Goal: Transaction & Acquisition: Purchase product/service

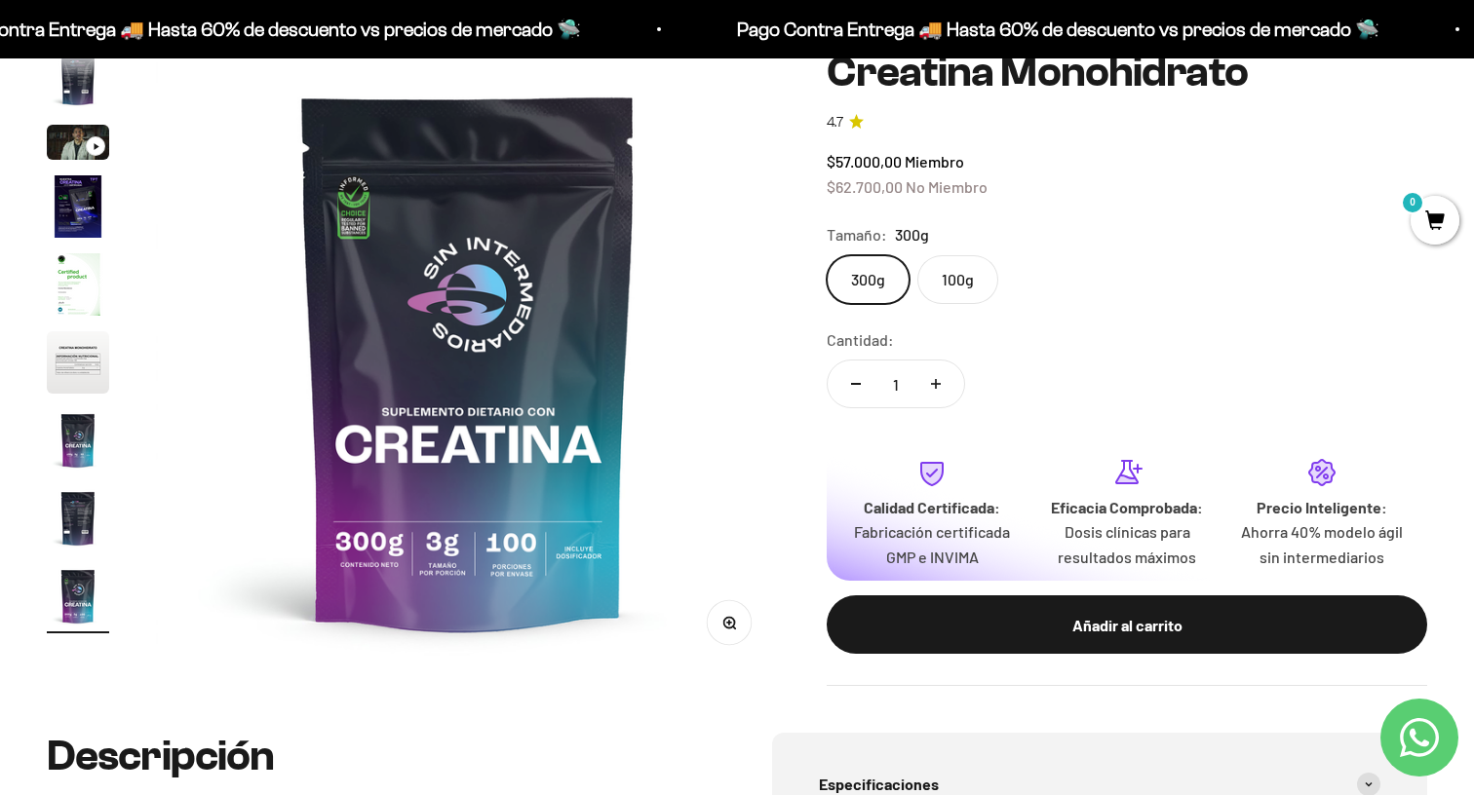
scroll to position [217, 0]
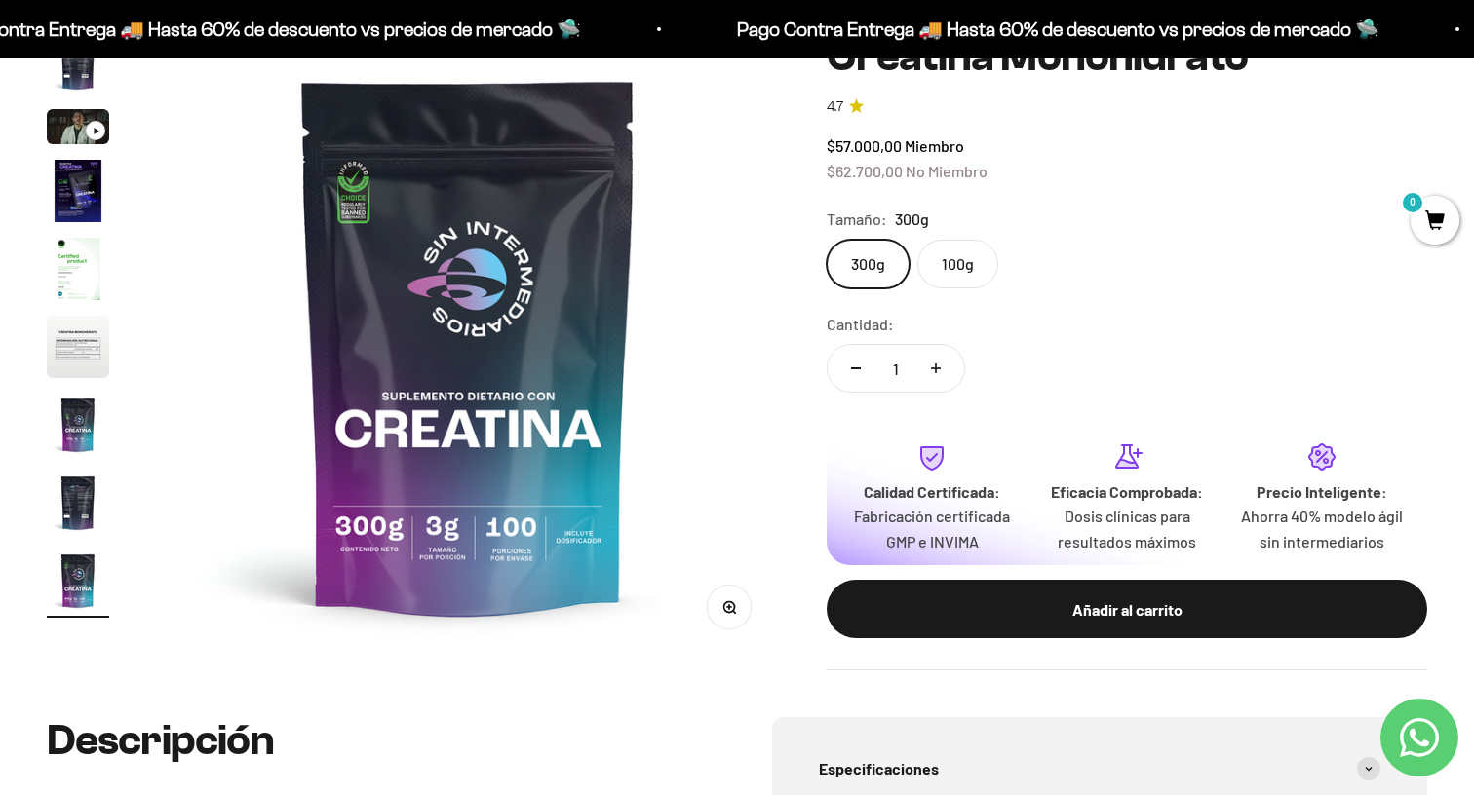
click at [972, 270] on label "100g" at bounding box center [957, 264] width 81 height 49
click at [827, 240] on input "100g" at bounding box center [826, 239] width 1 height 1
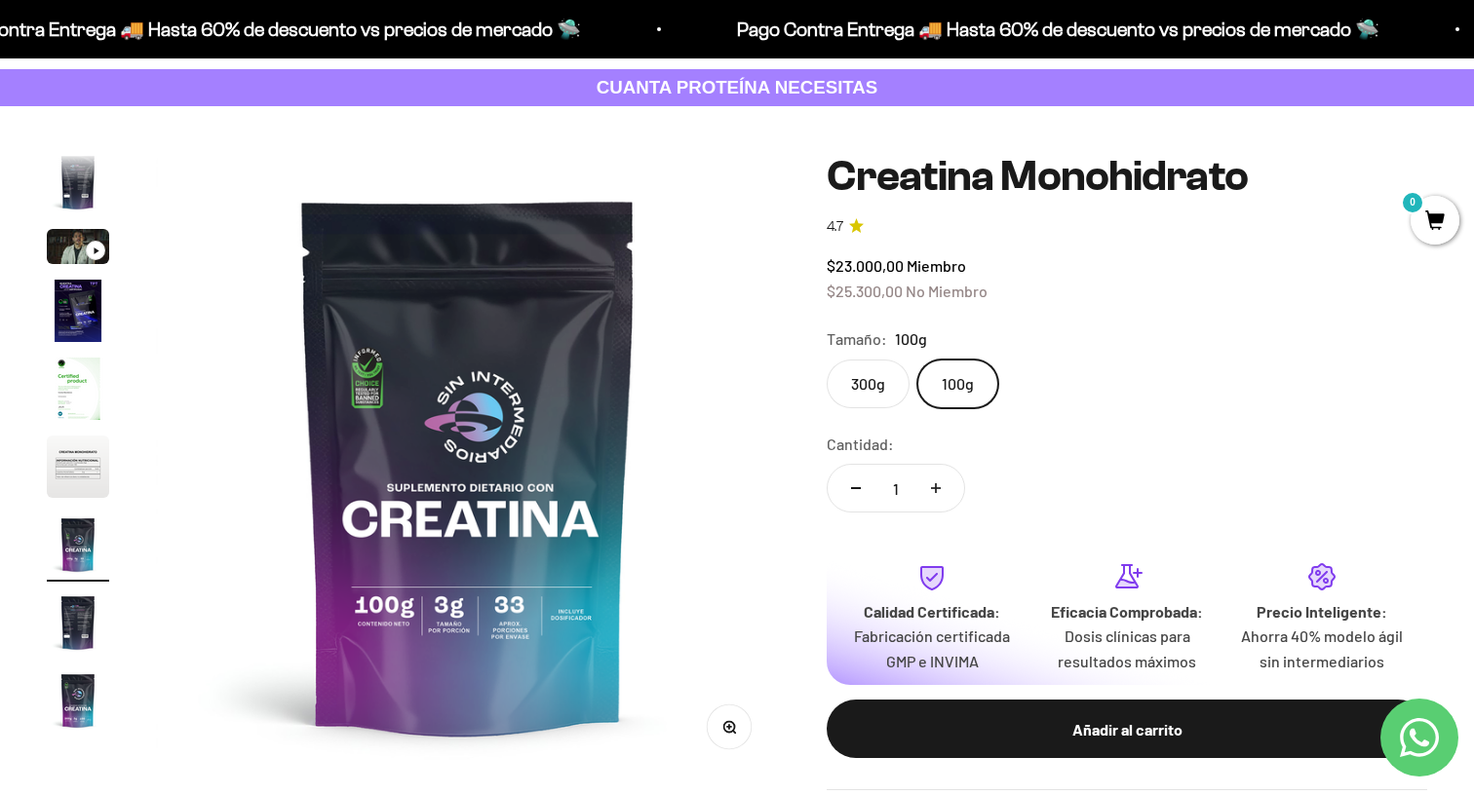
scroll to position [114, 0]
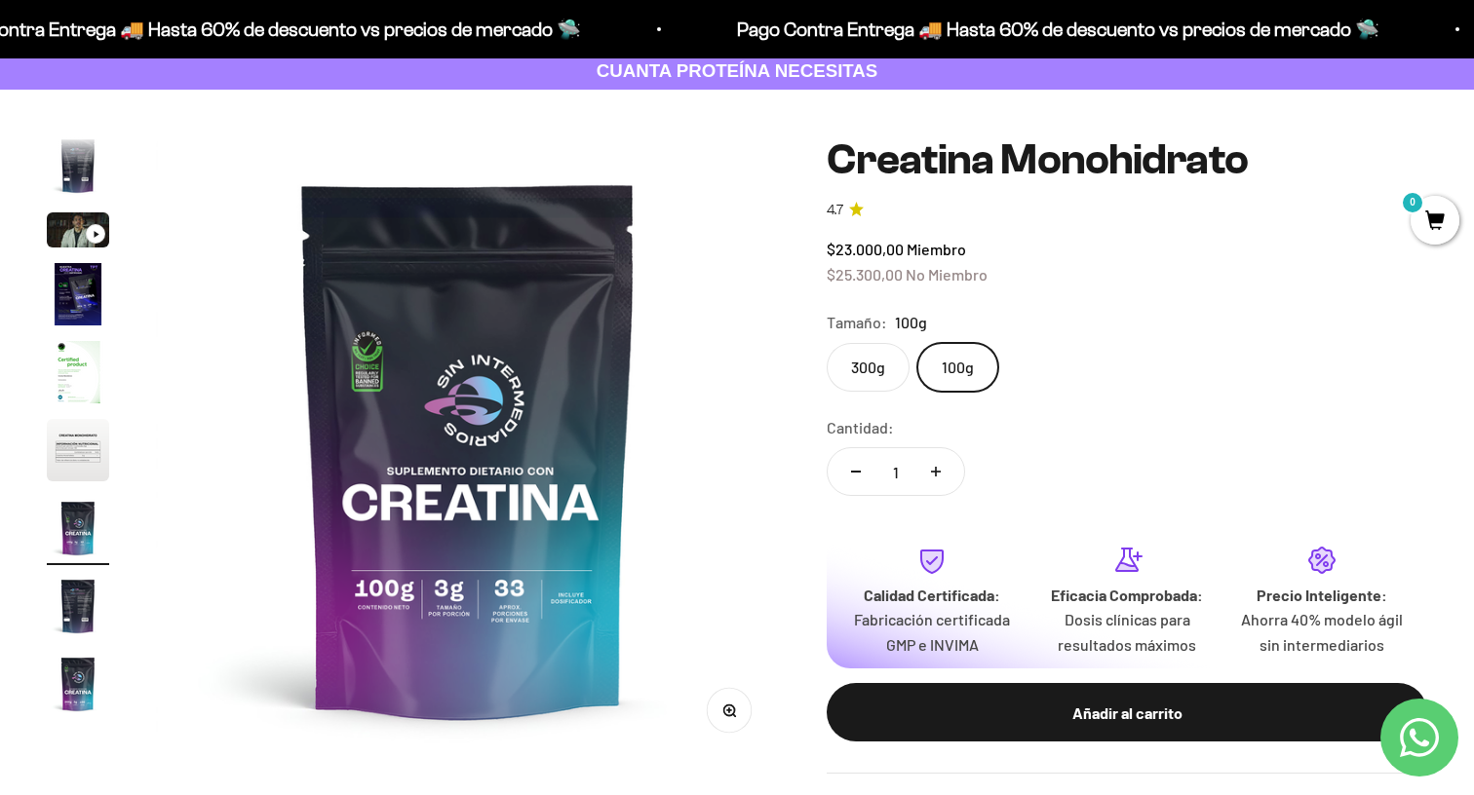
click at [886, 367] on label "300g" at bounding box center [868, 367] width 83 height 49
click at [827, 343] on input "300g" at bounding box center [826, 342] width 1 height 1
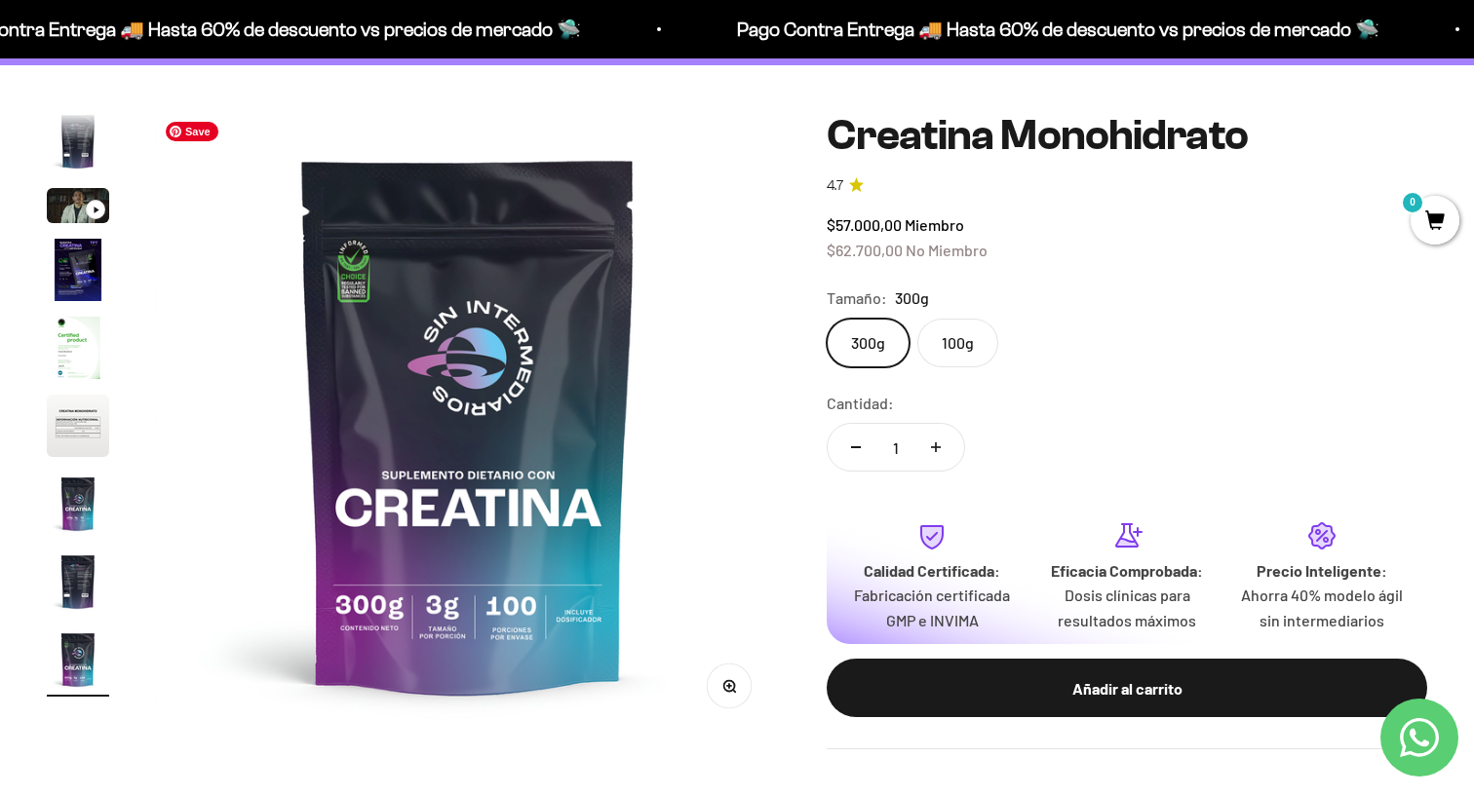
scroll to position [155, 0]
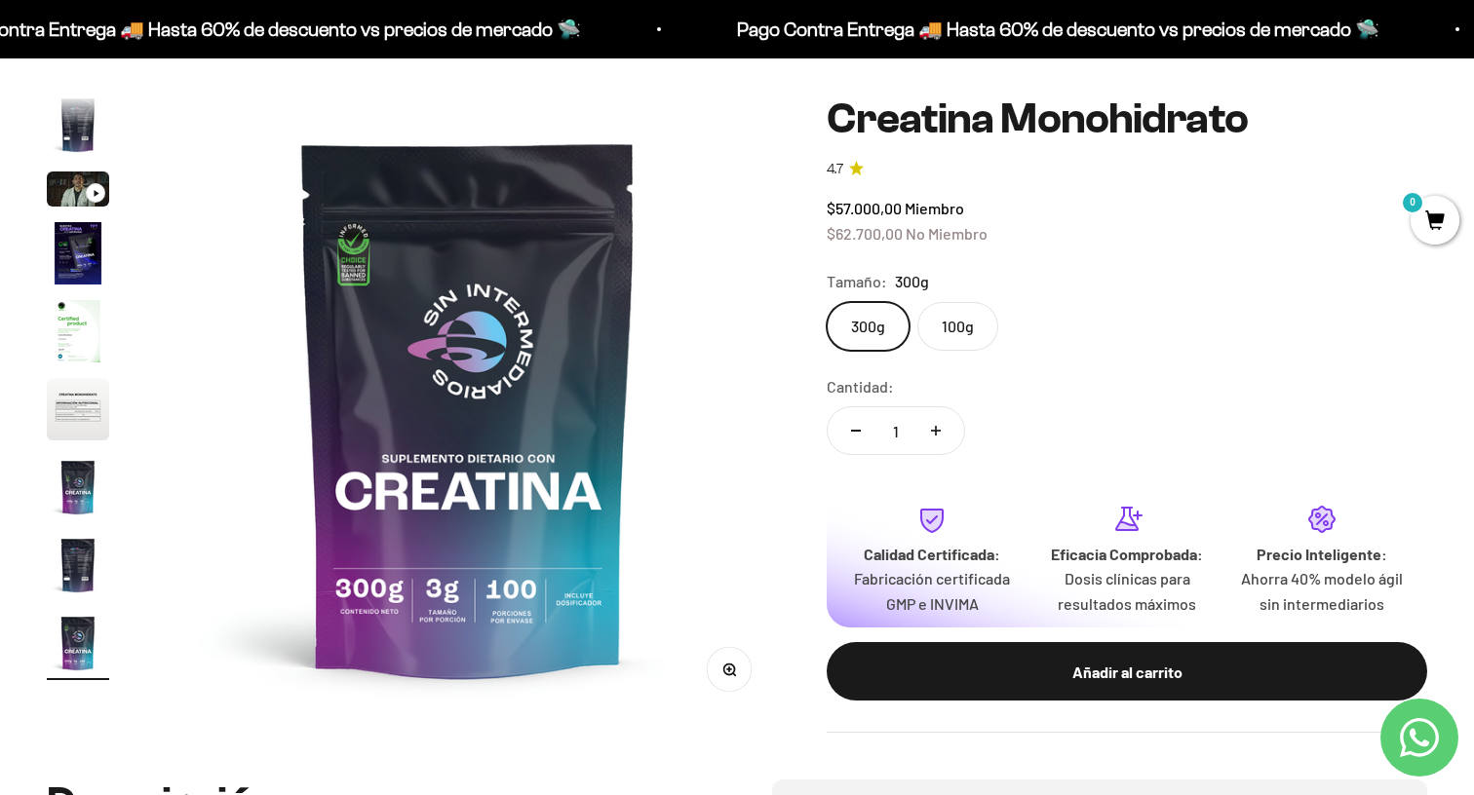
click at [74, 124] on img "Ir al artículo 2" at bounding box center [78, 125] width 62 height 62
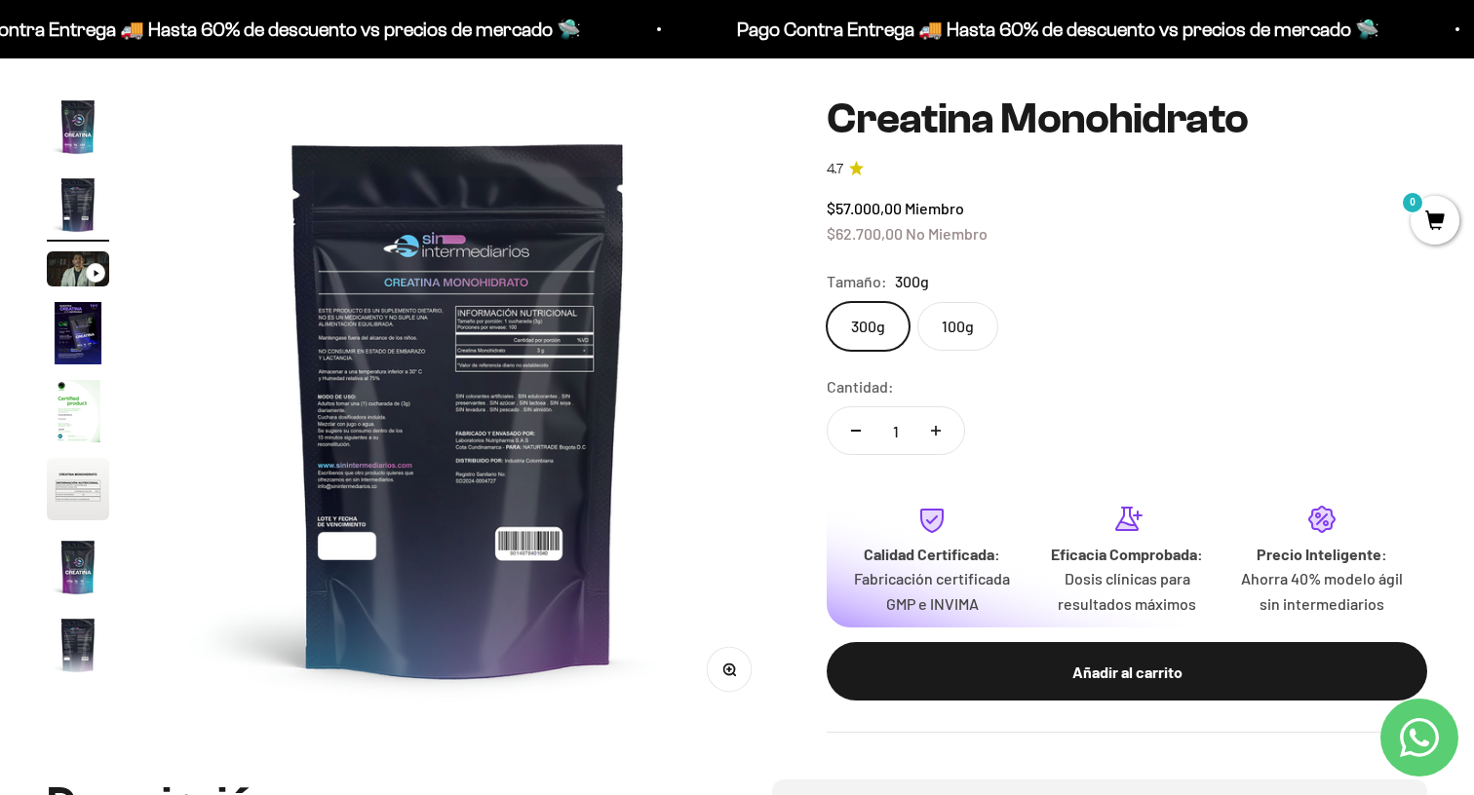
scroll to position [0, 647]
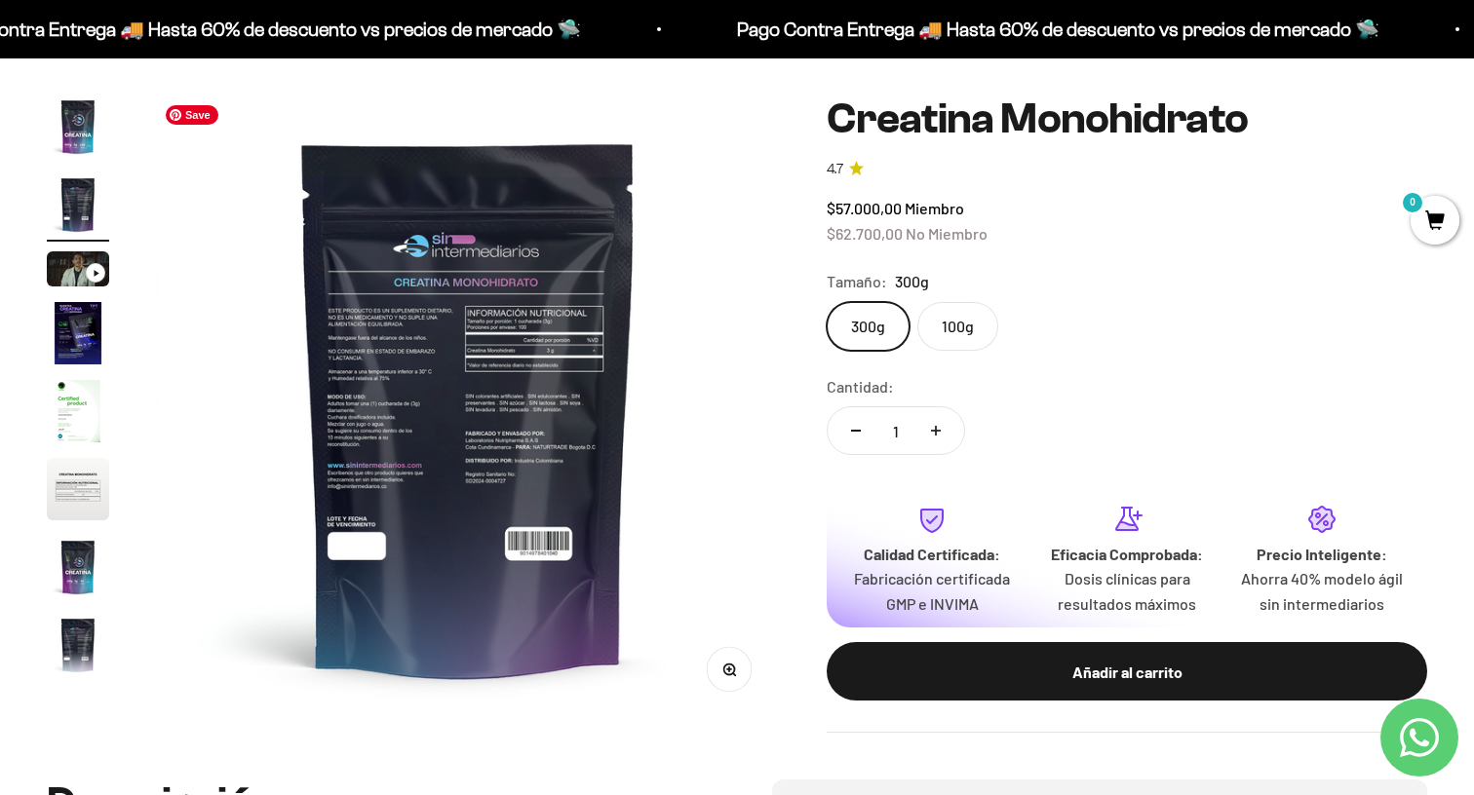
click at [390, 356] on img at bounding box center [468, 408] width 624 height 624
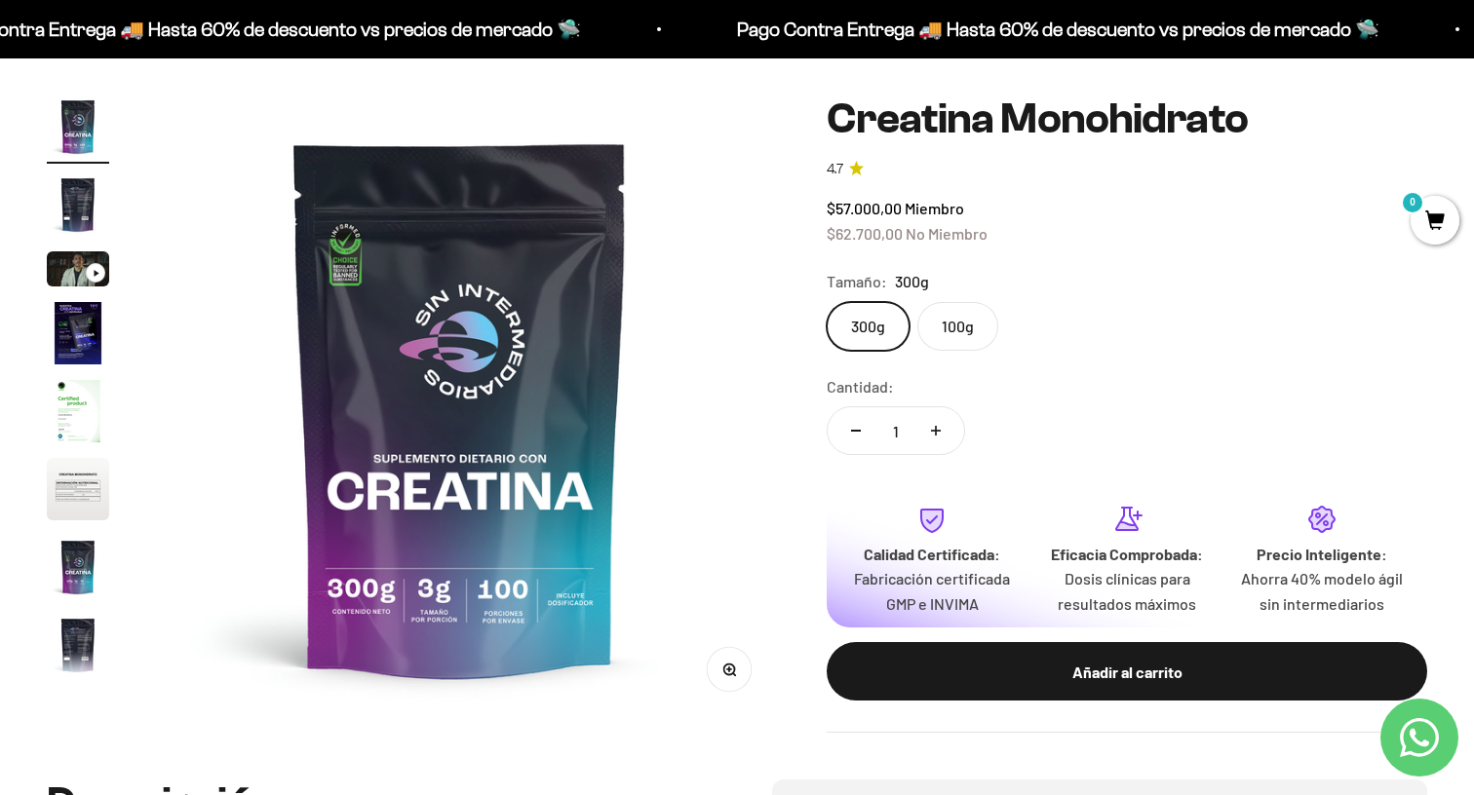
scroll to position [0, 0]
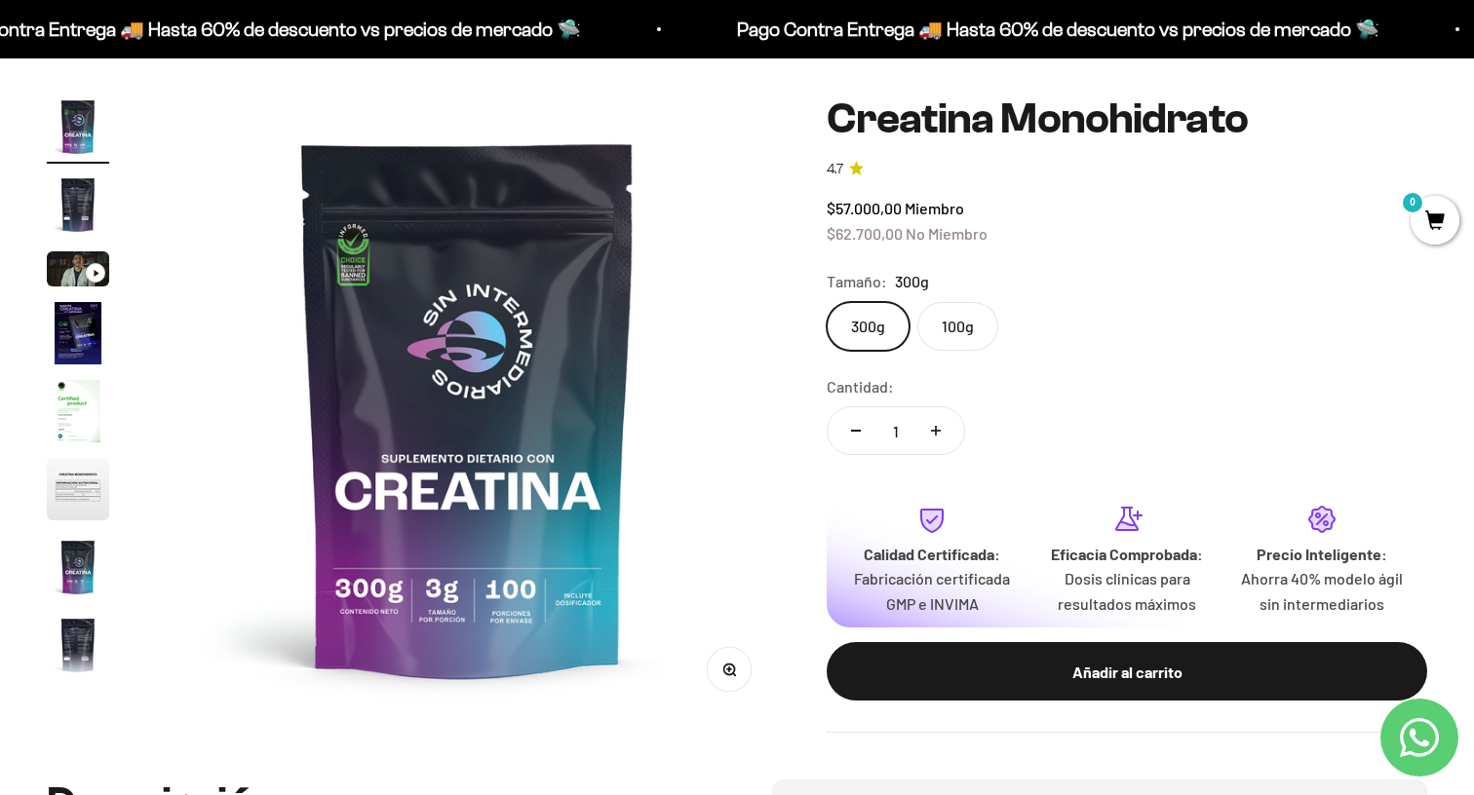
click at [70, 314] on img "Ir al artículo 4" at bounding box center [78, 333] width 62 height 62
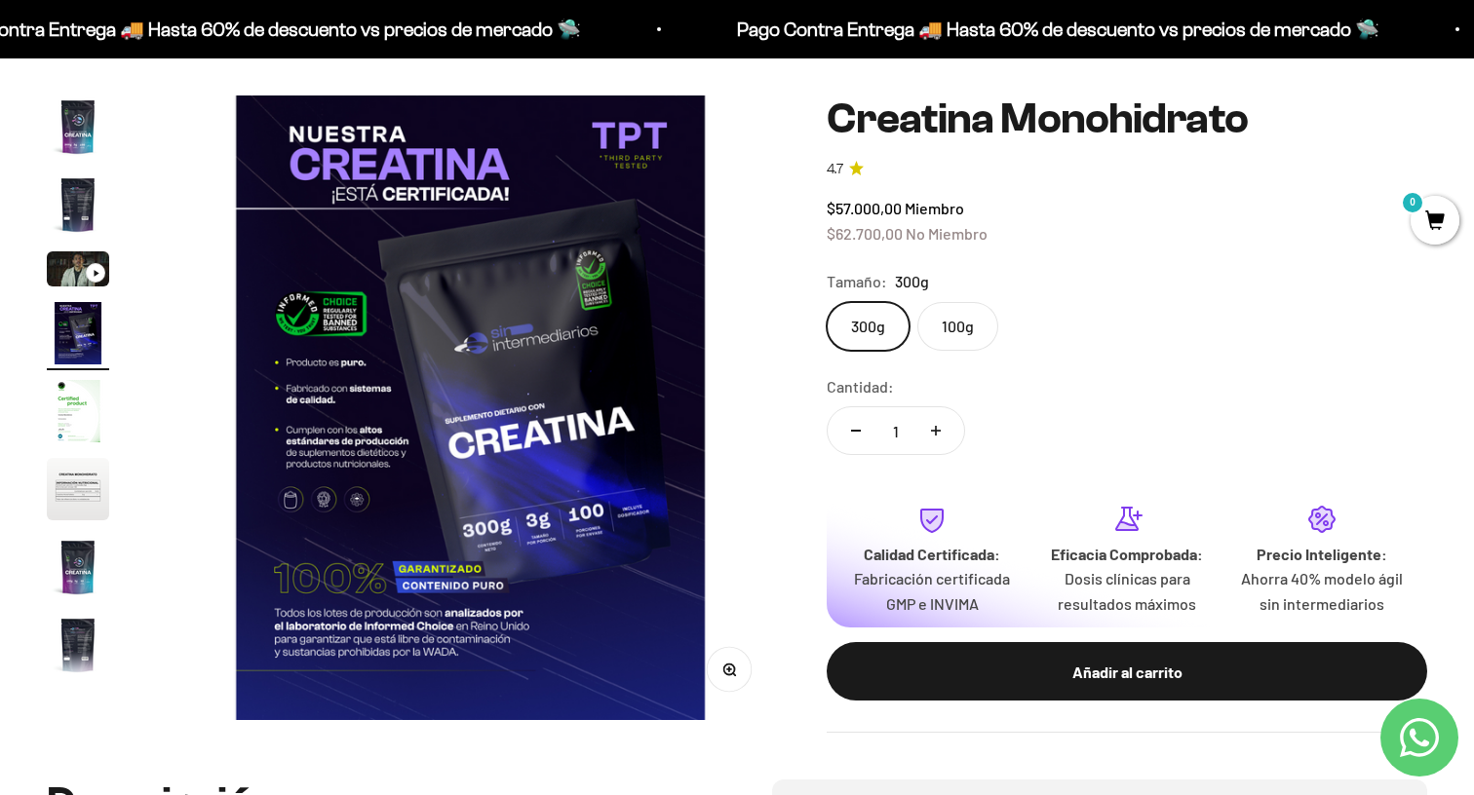
scroll to position [0, 1943]
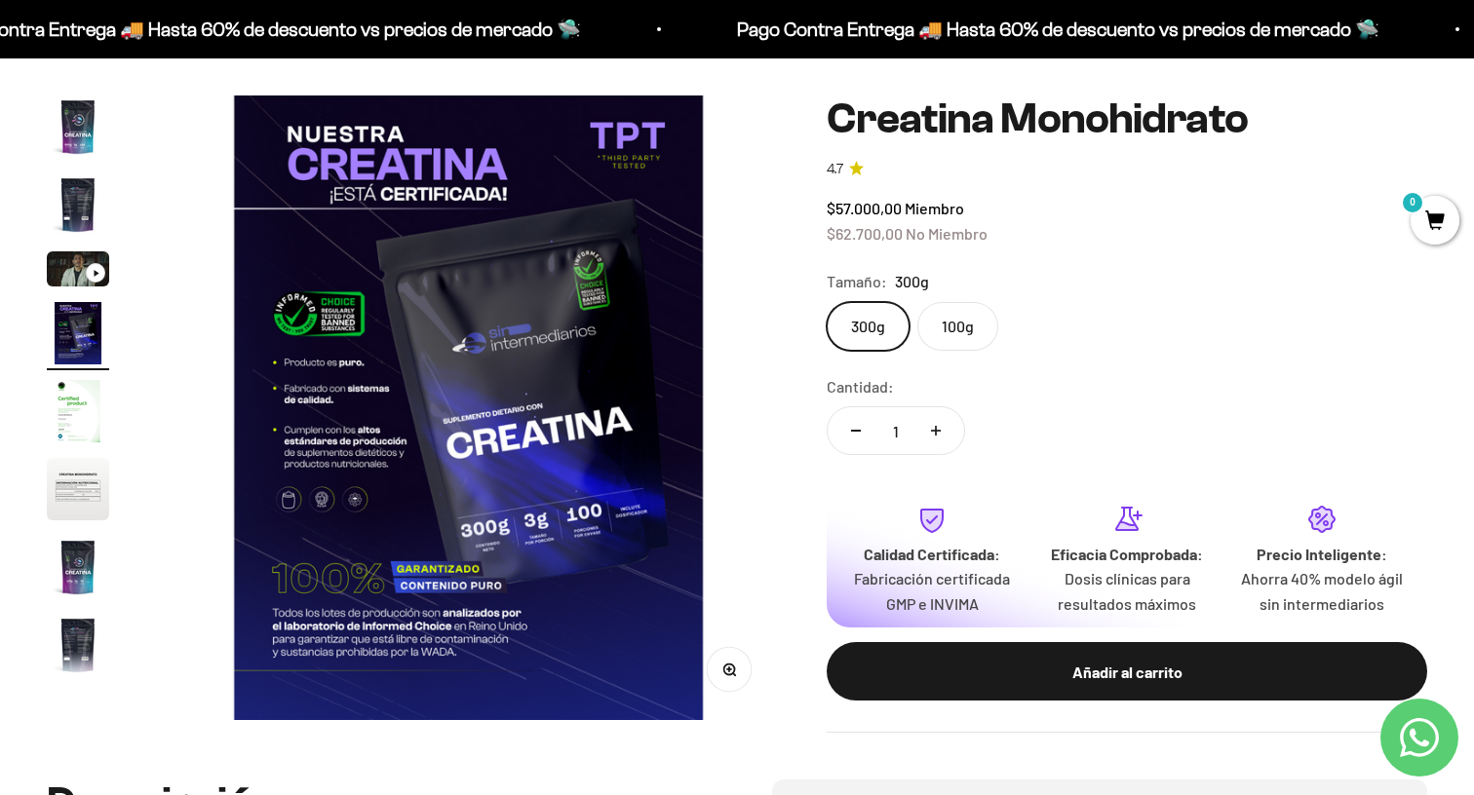
click at [72, 377] on page-dots at bounding box center [78, 388] width 62 height 585
click at [80, 412] on img "Ir al artículo 5" at bounding box center [78, 411] width 62 height 62
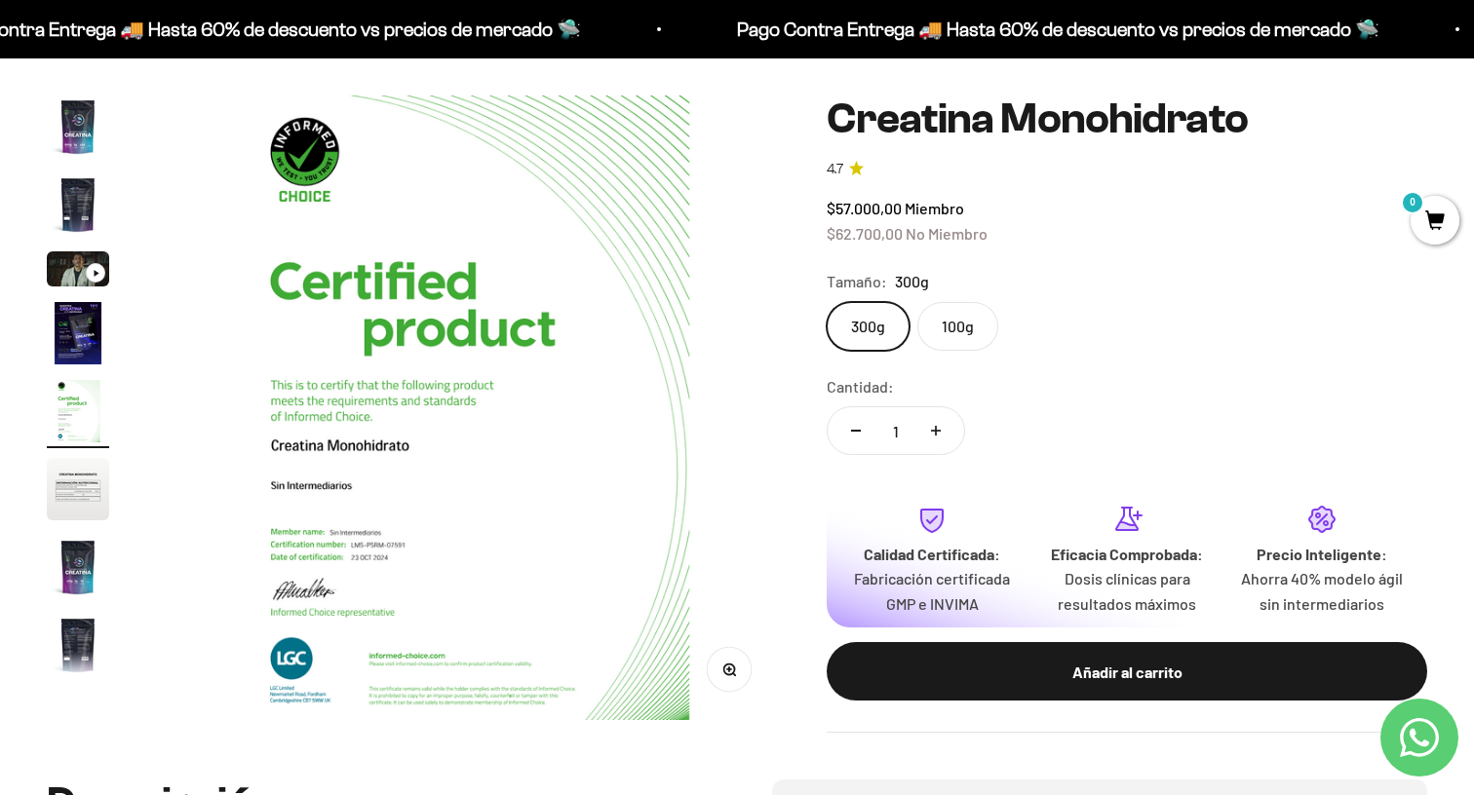
click at [78, 477] on img "Ir al artículo 6" at bounding box center [78, 489] width 62 height 62
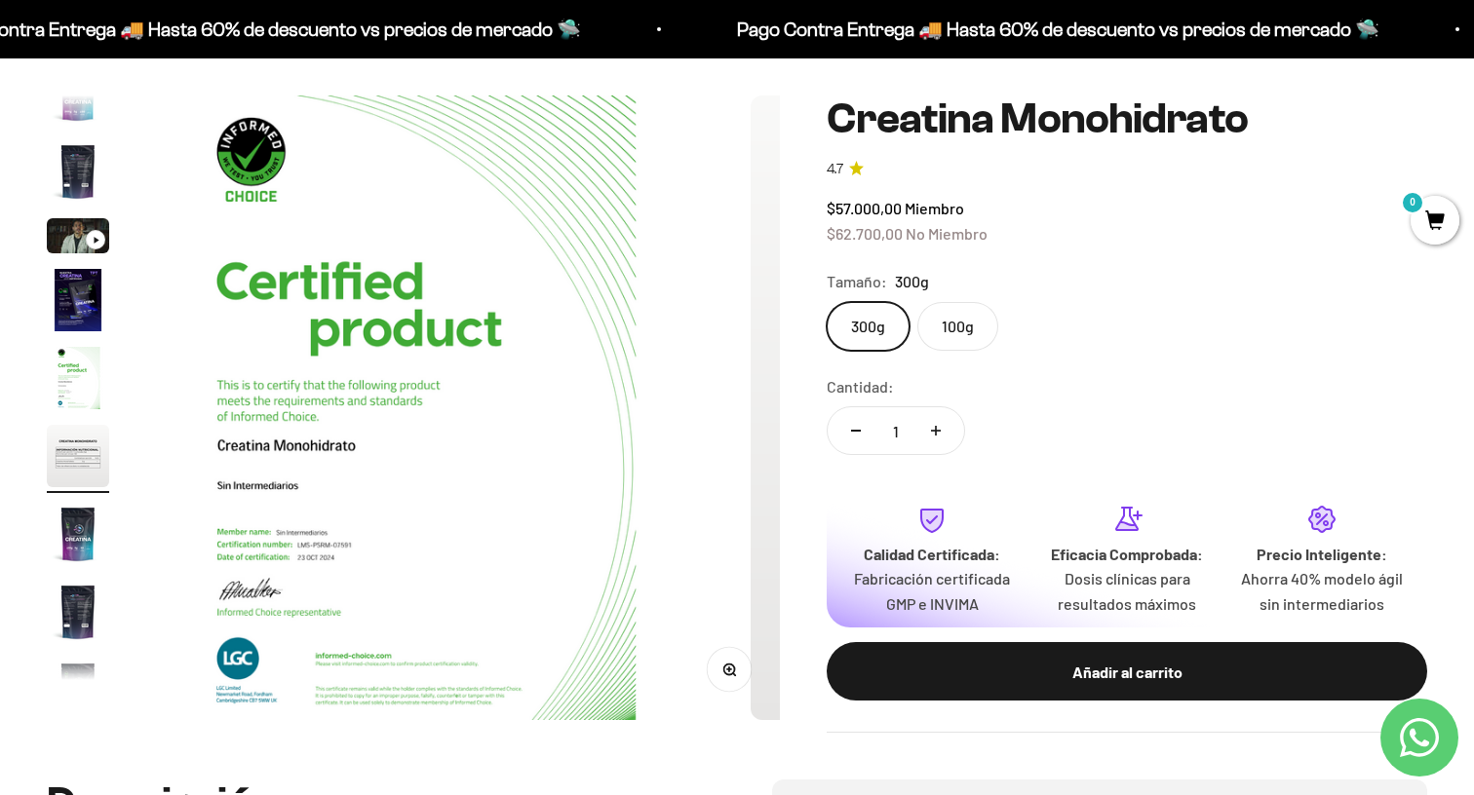
scroll to position [36, 0]
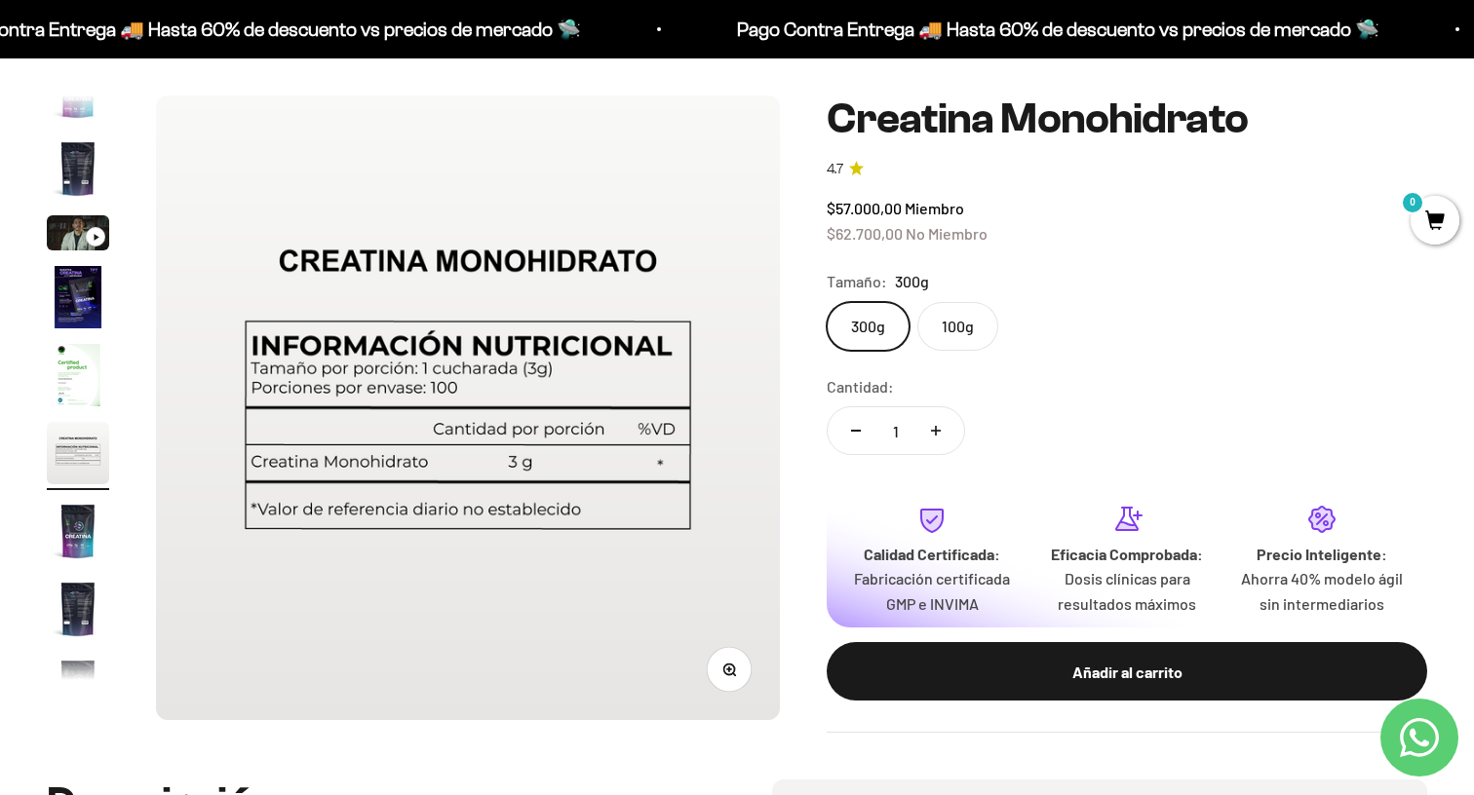
click at [78, 523] on img "Ir al artículo 7" at bounding box center [78, 531] width 62 height 62
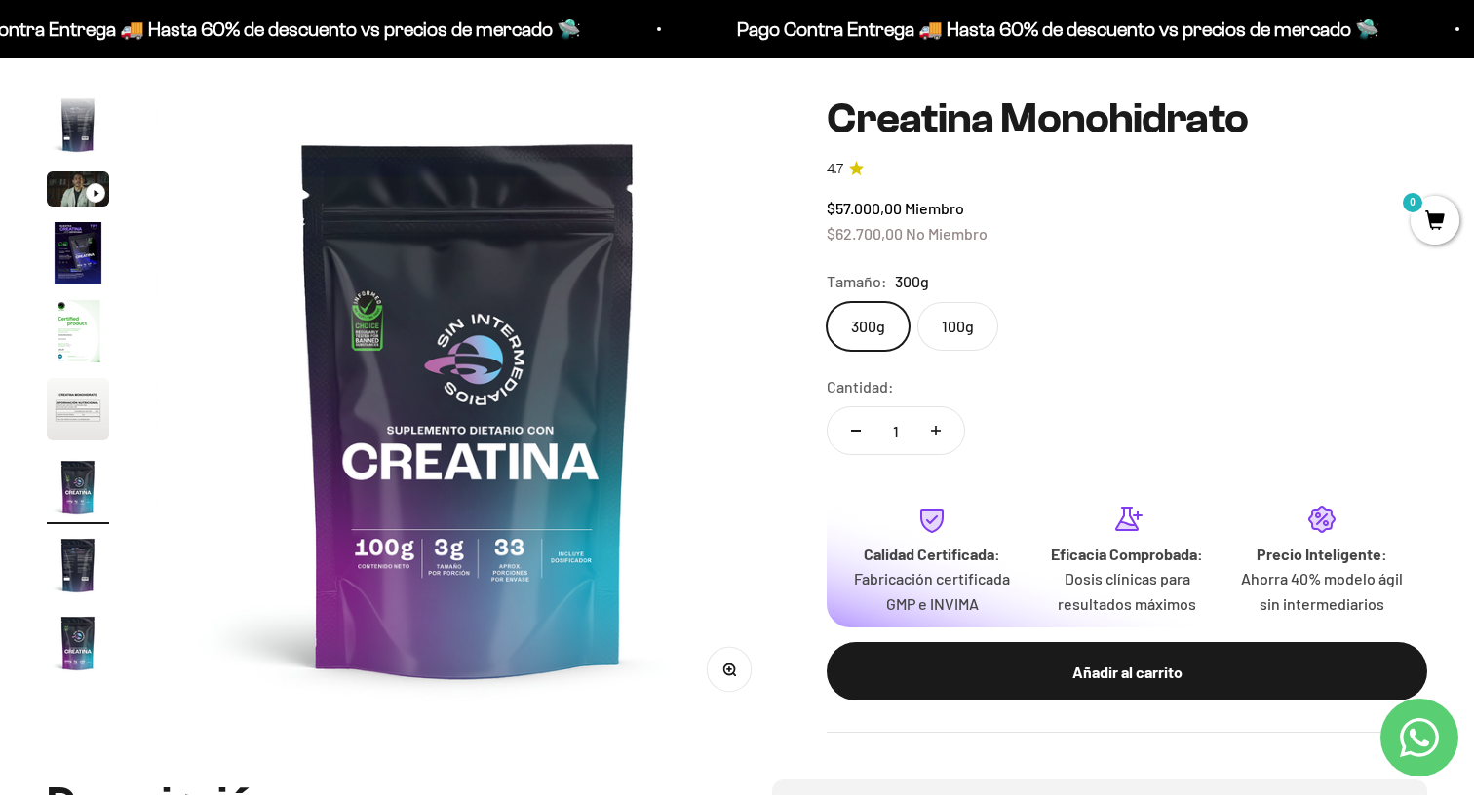
click at [79, 566] on img "Ir al artículo 8" at bounding box center [78, 565] width 62 height 62
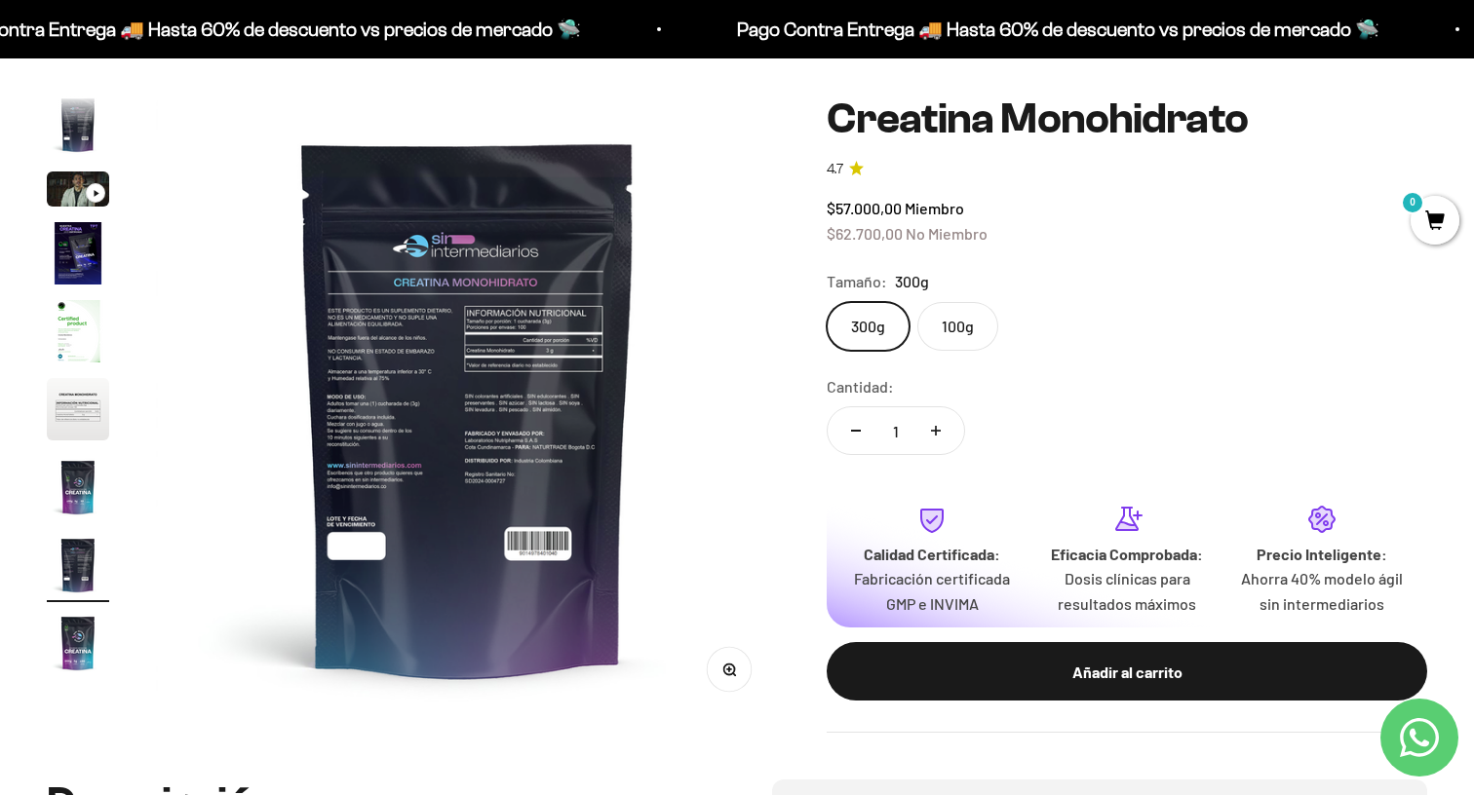
click at [81, 637] on img "Ir al artículo 9" at bounding box center [78, 643] width 62 height 62
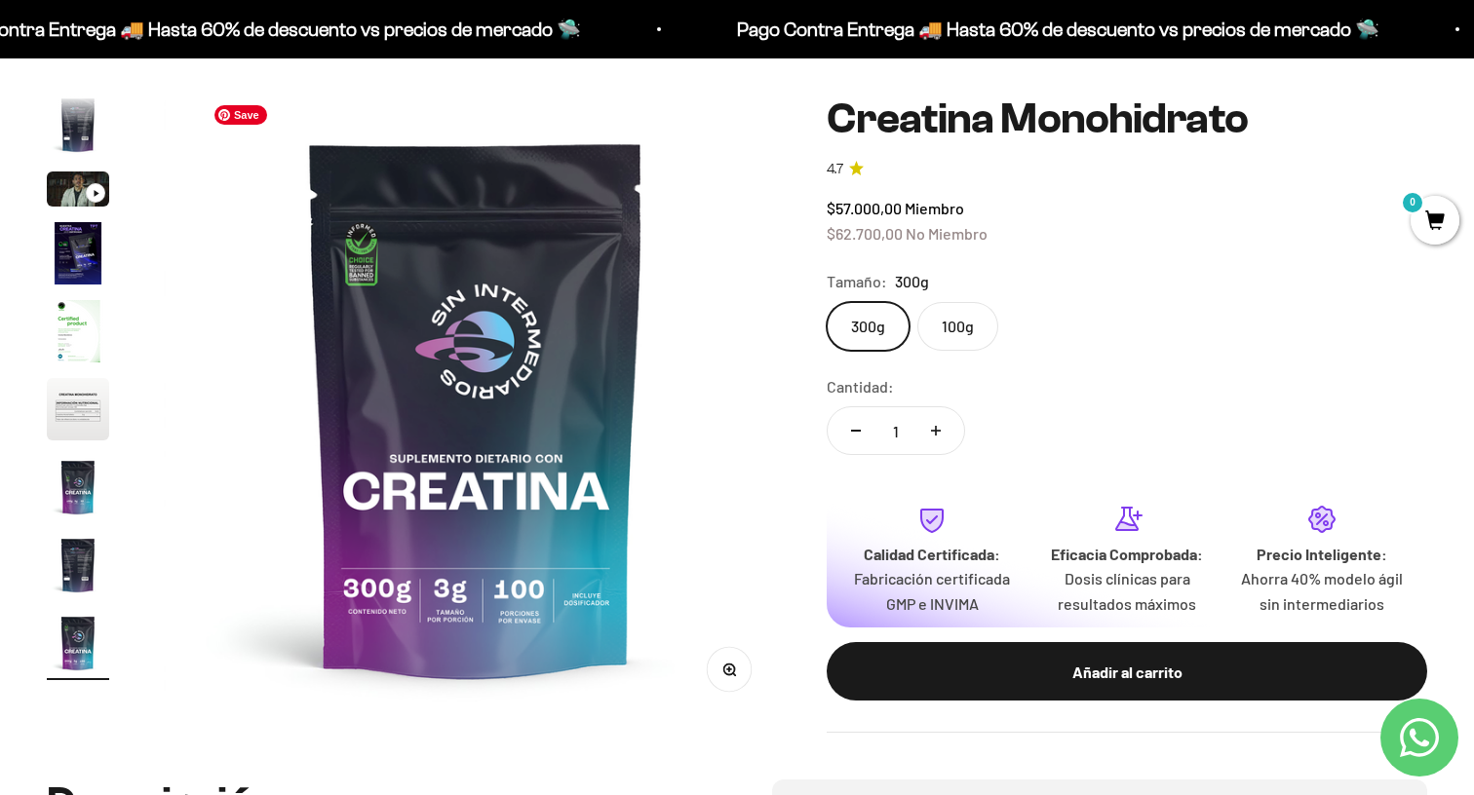
scroll to position [0, 5181]
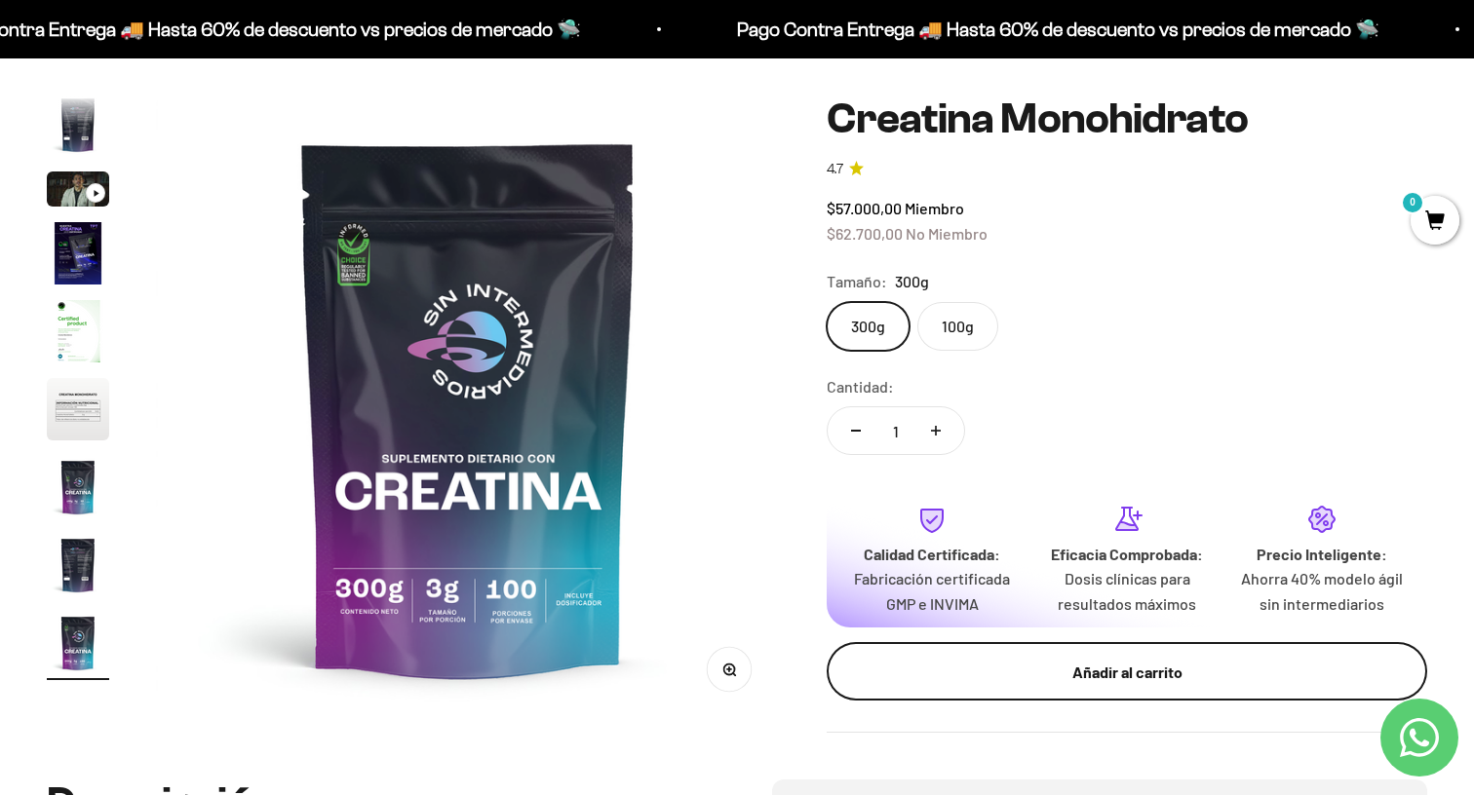
click at [1101, 668] on div "Añadir al carrito" at bounding box center [1127, 672] width 522 height 25
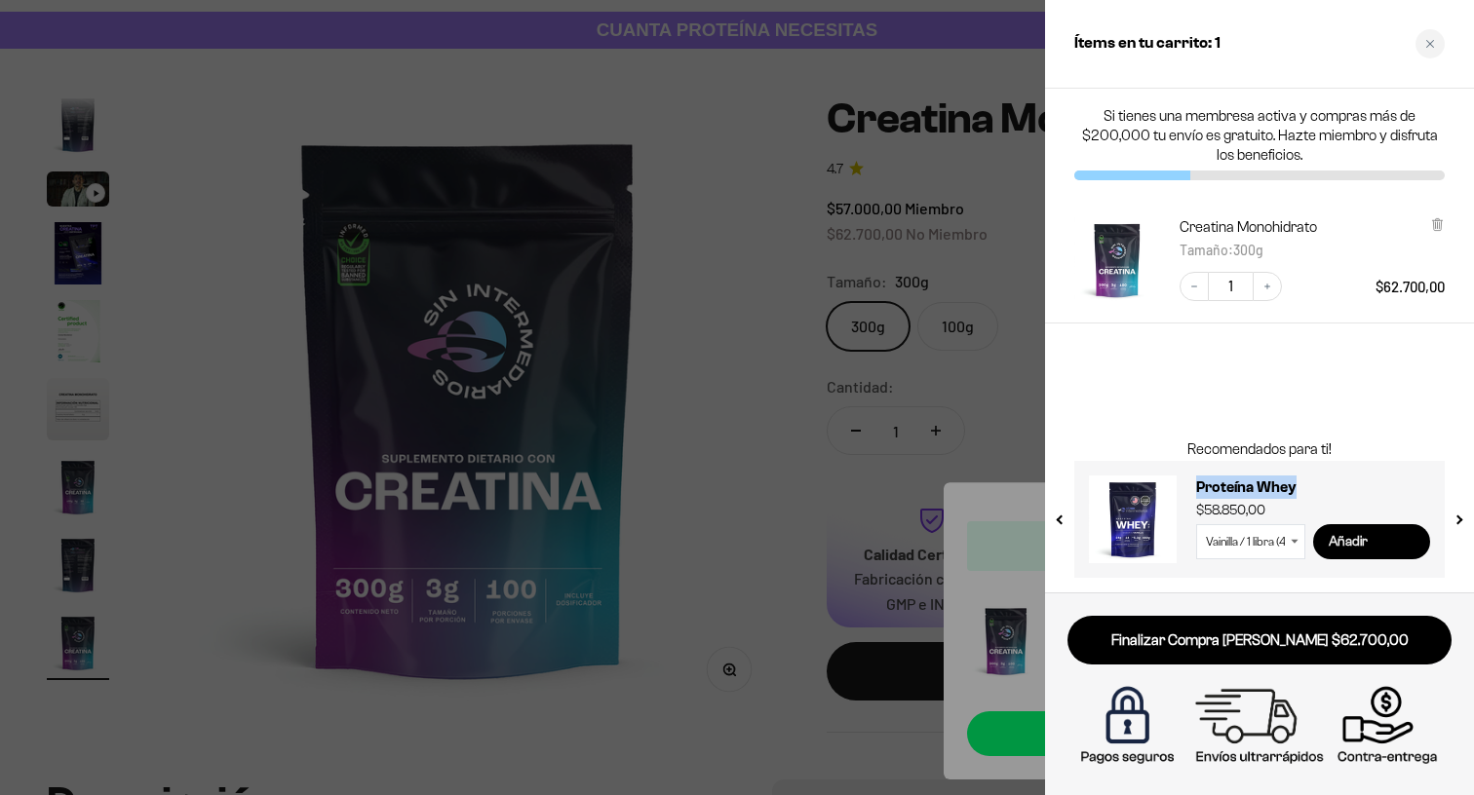
click at [1362, 545] on input "Añadir" at bounding box center [1371, 541] width 117 height 35
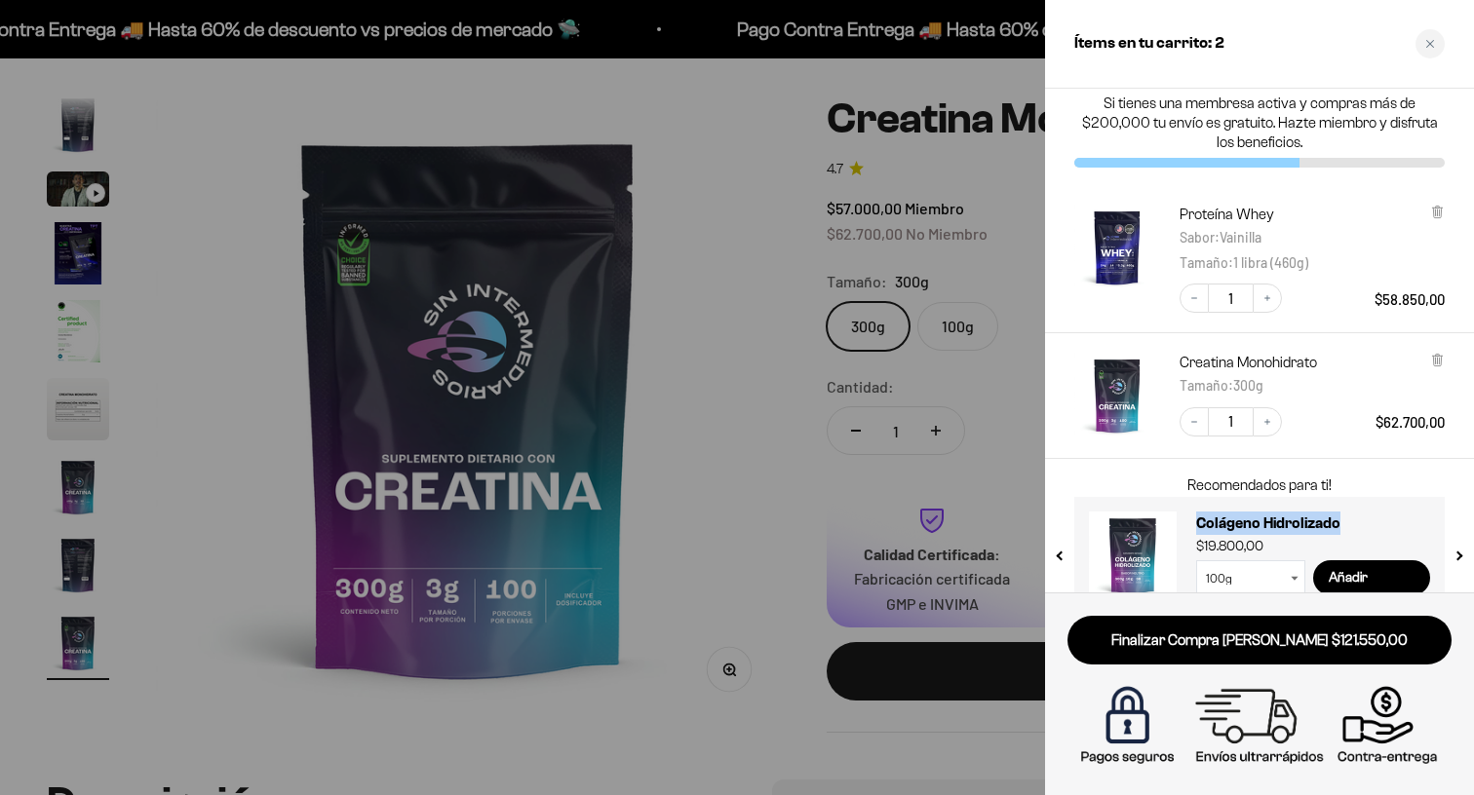
scroll to position [0, 0]
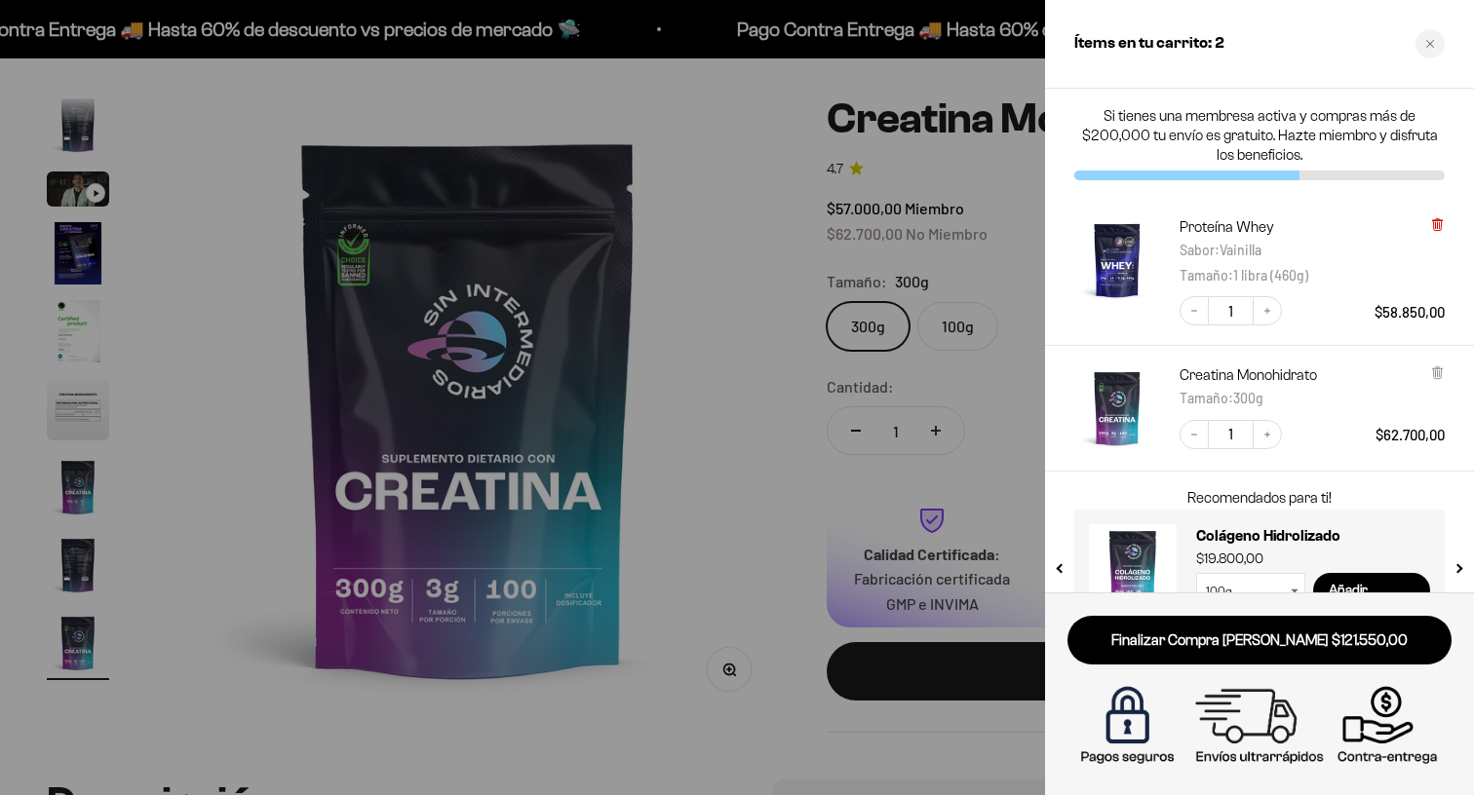
click at [1439, 221] on icon at bounding box center [1437, 225] width 8 height 10
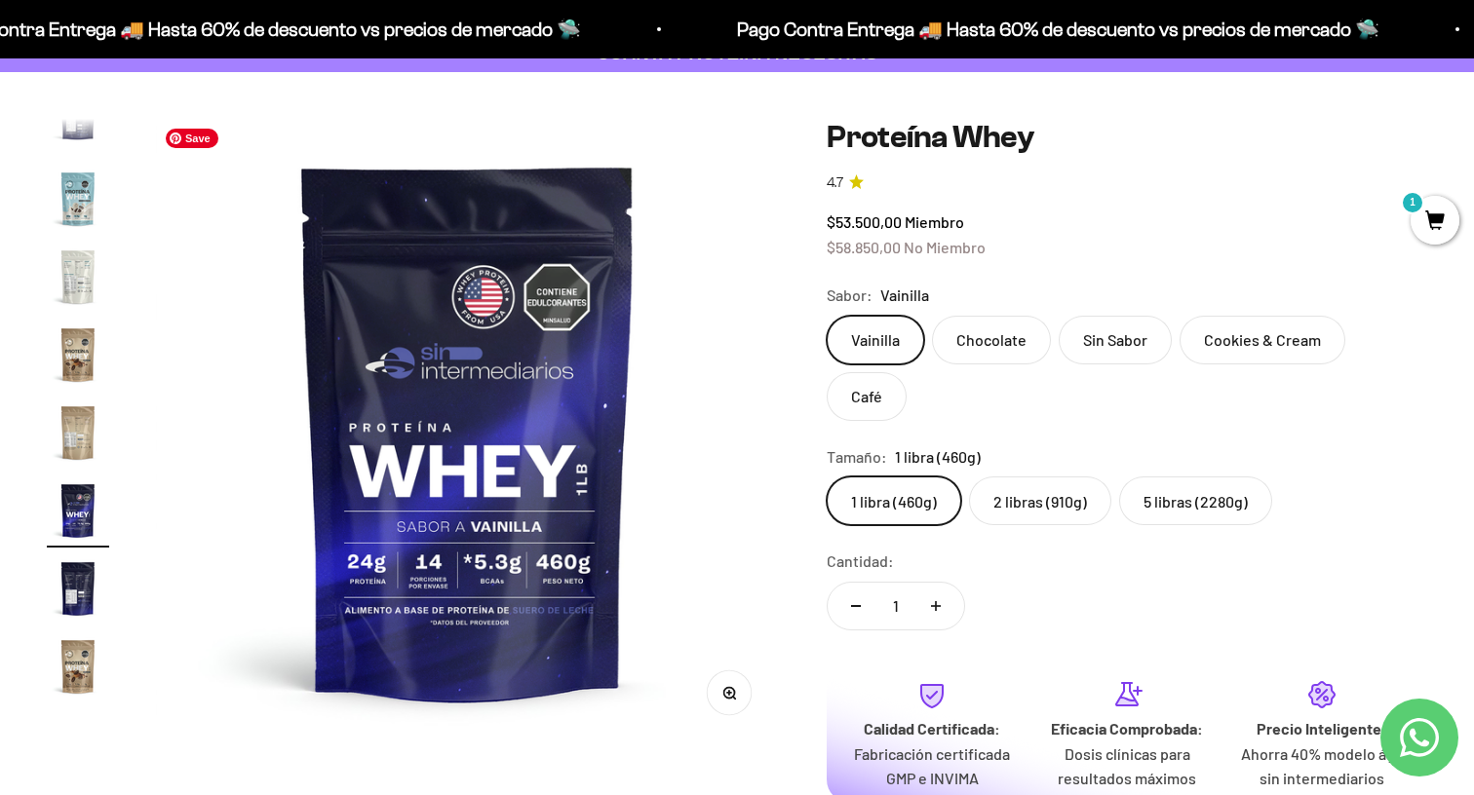
scroll to position [130, 0]
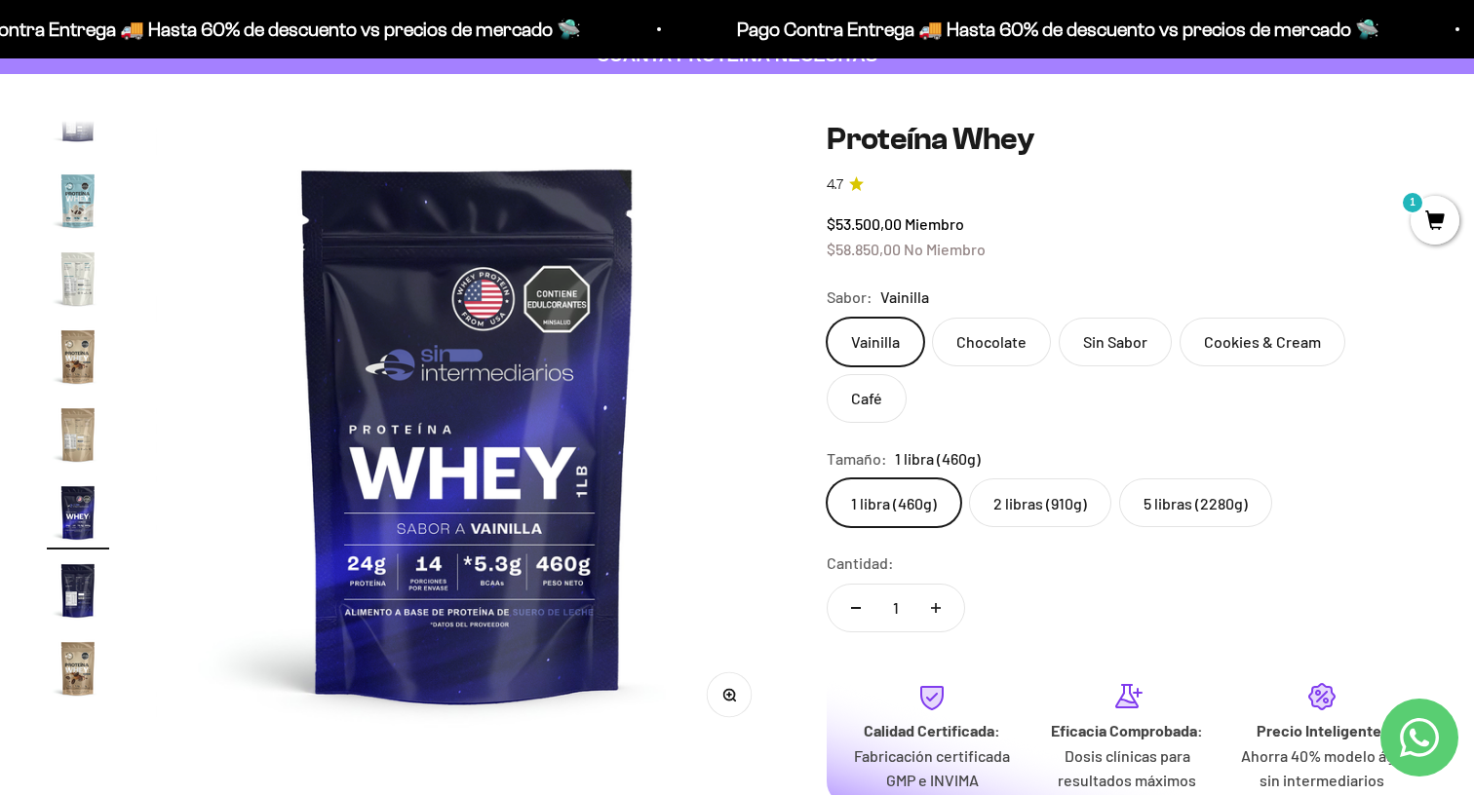
click at [72, 206] on img "Ir al artículo 14" at bounding box center [78, 201] width 62 height 62
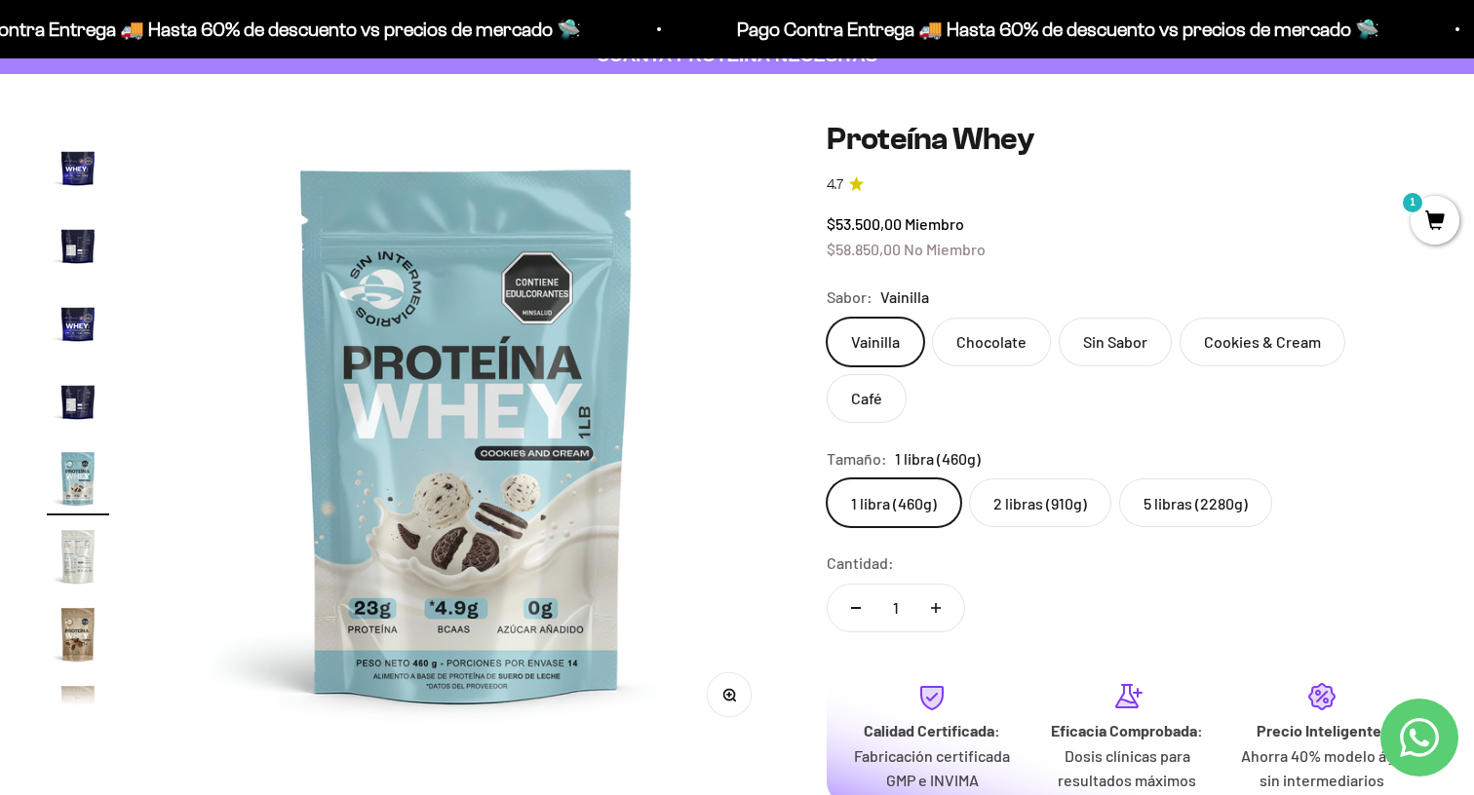
scroll to position [0, 8419]
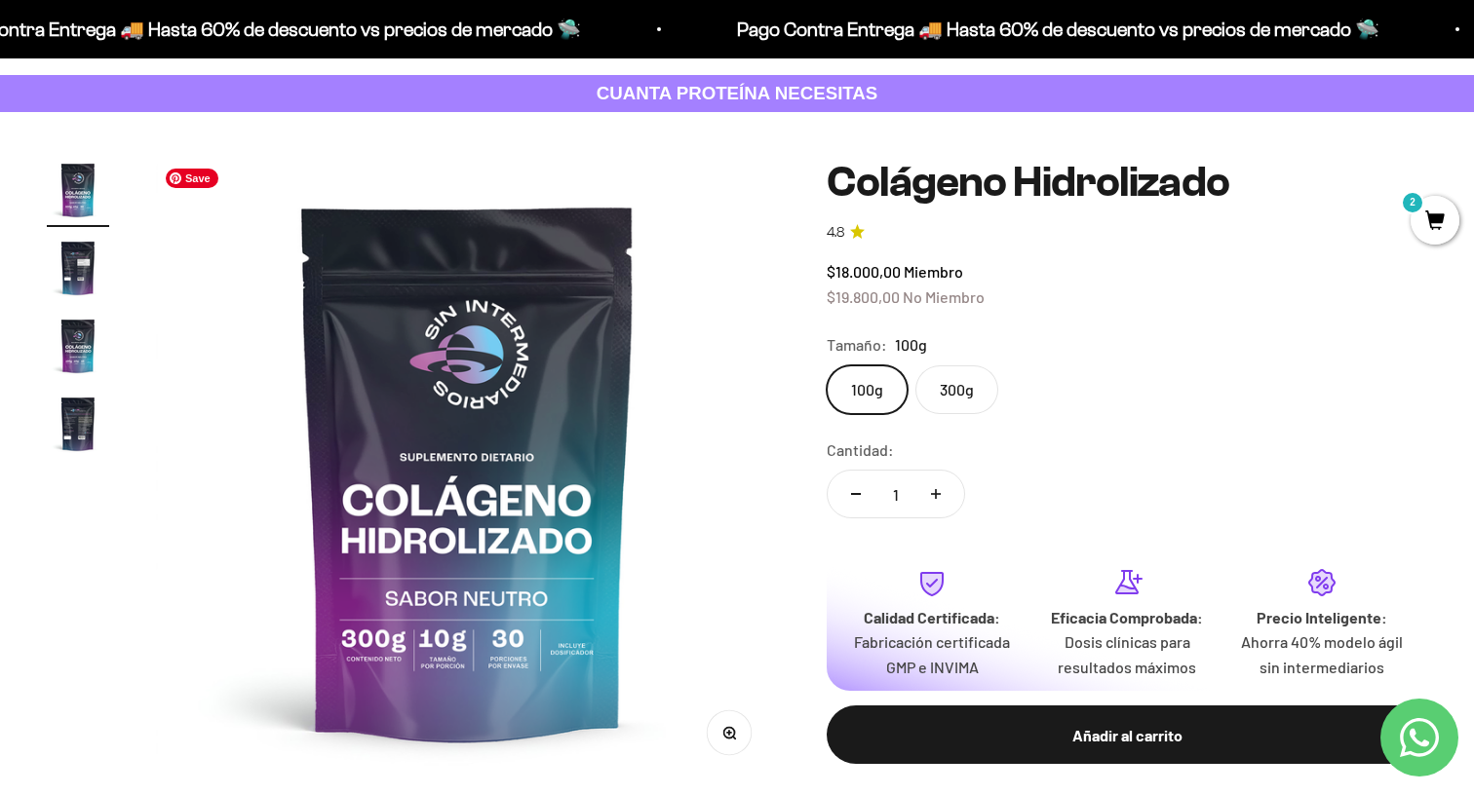
scroll to position [96, 0]
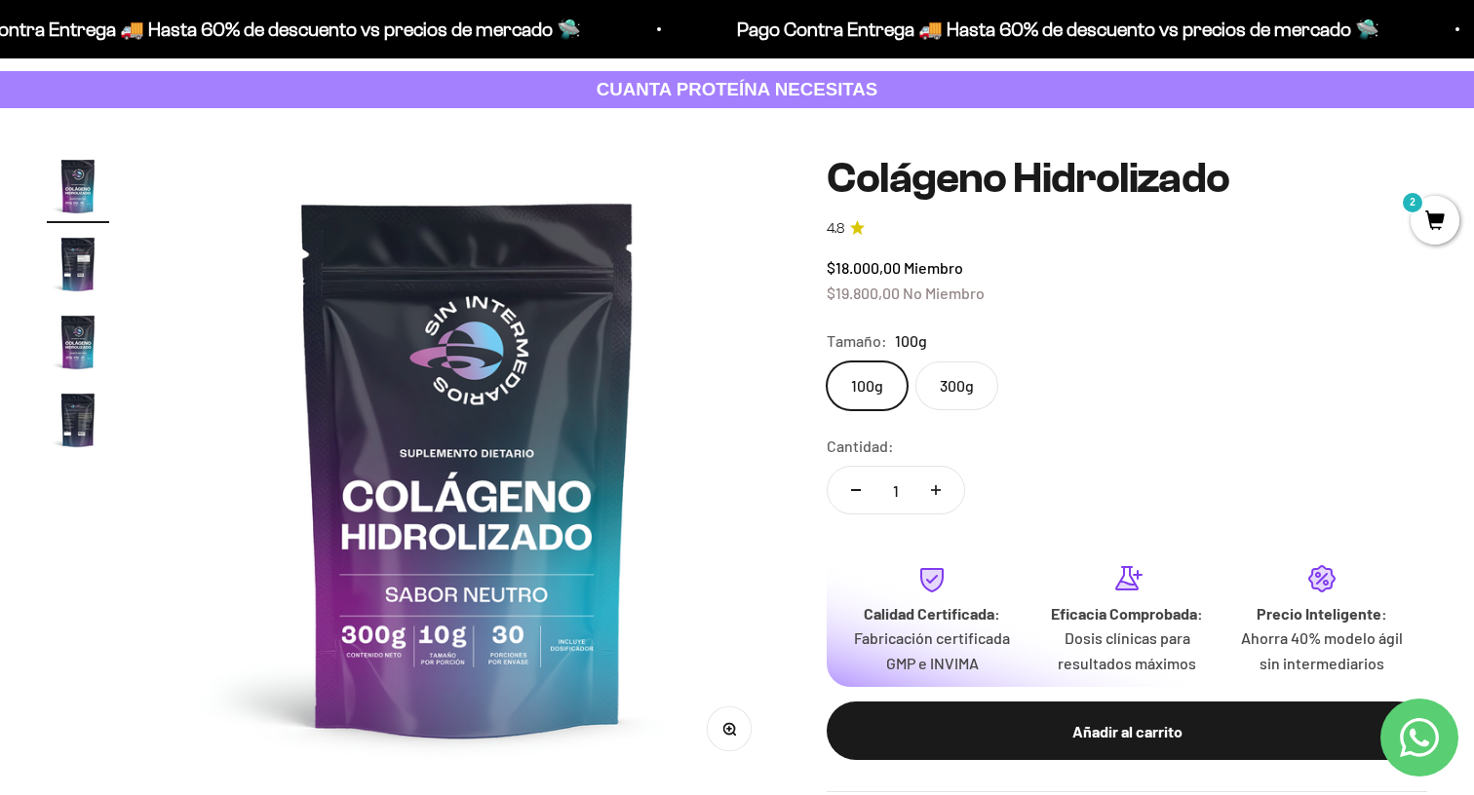
click at [960, 389] on label "300g" at bounding box center [956, 386] width 83 height 49
click at [827, 362] on input "300g" at bounding box center [826, 361] width 1 height 1
click at [70, 254] on img "Ir al artículo 2" at bounding box center [78, 264] width 62 height 62
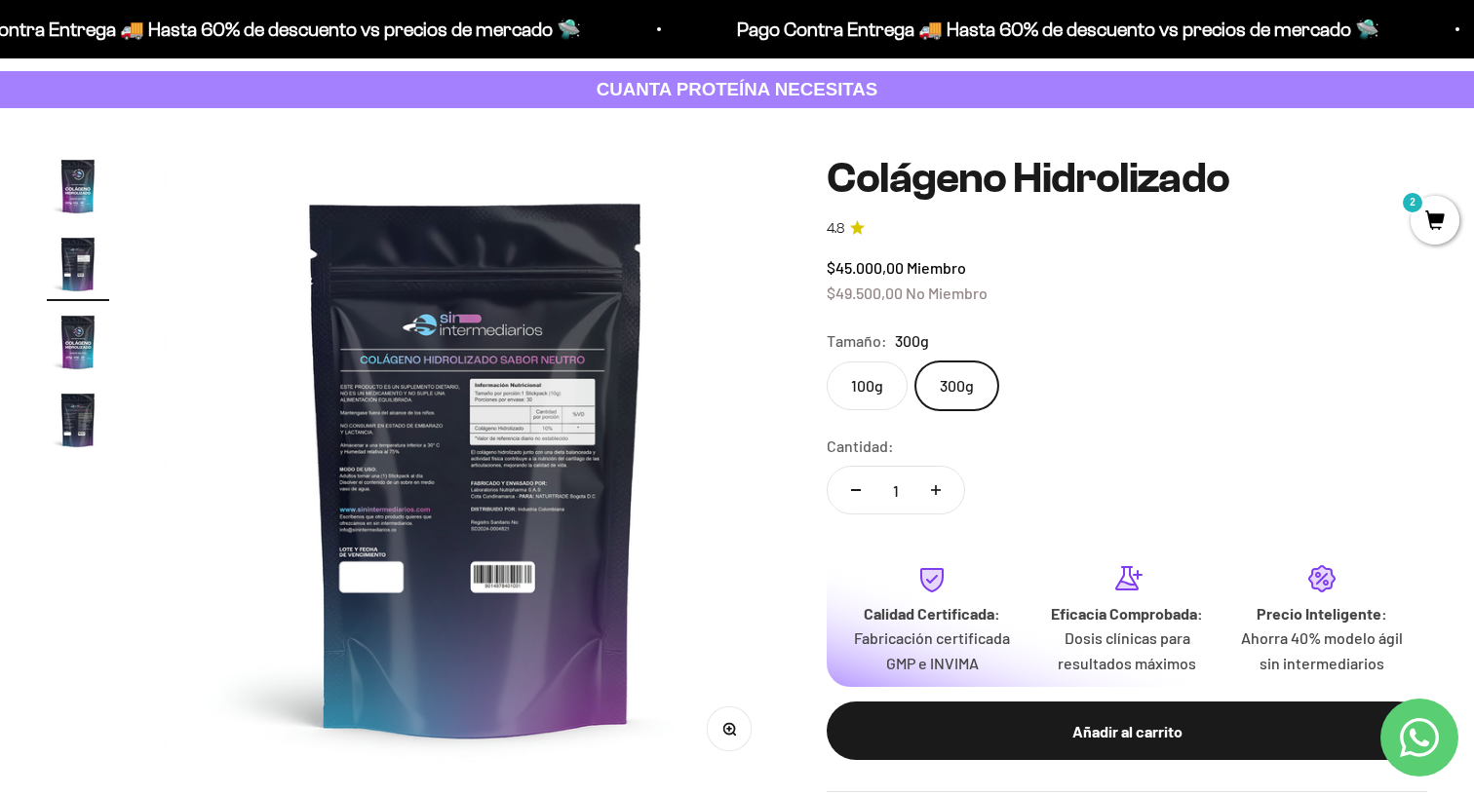
scroll to position [0, 647]
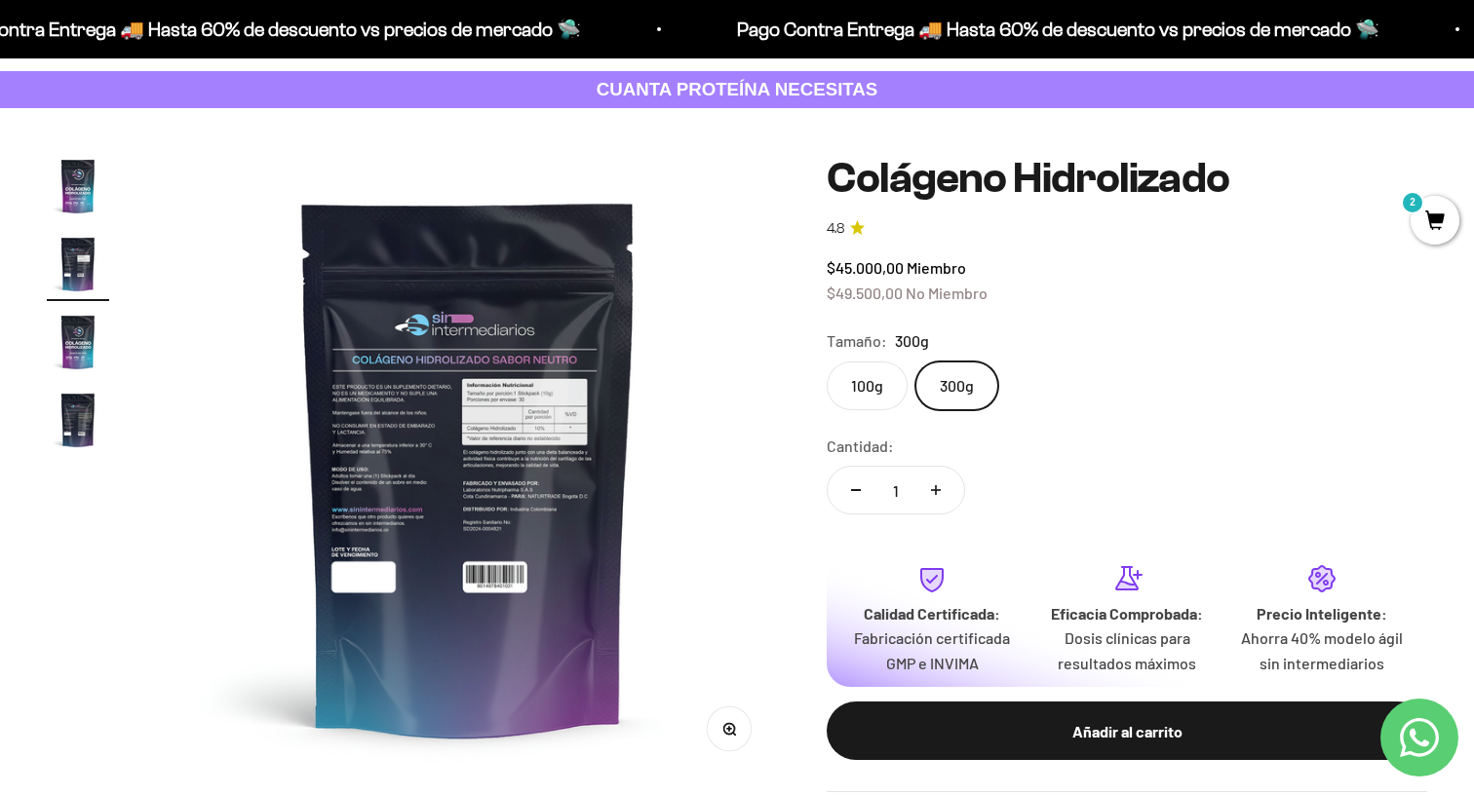
click at [82, 420] on img "Ir al artículo 4" at bounding box center [78, 420] width 62 height 62
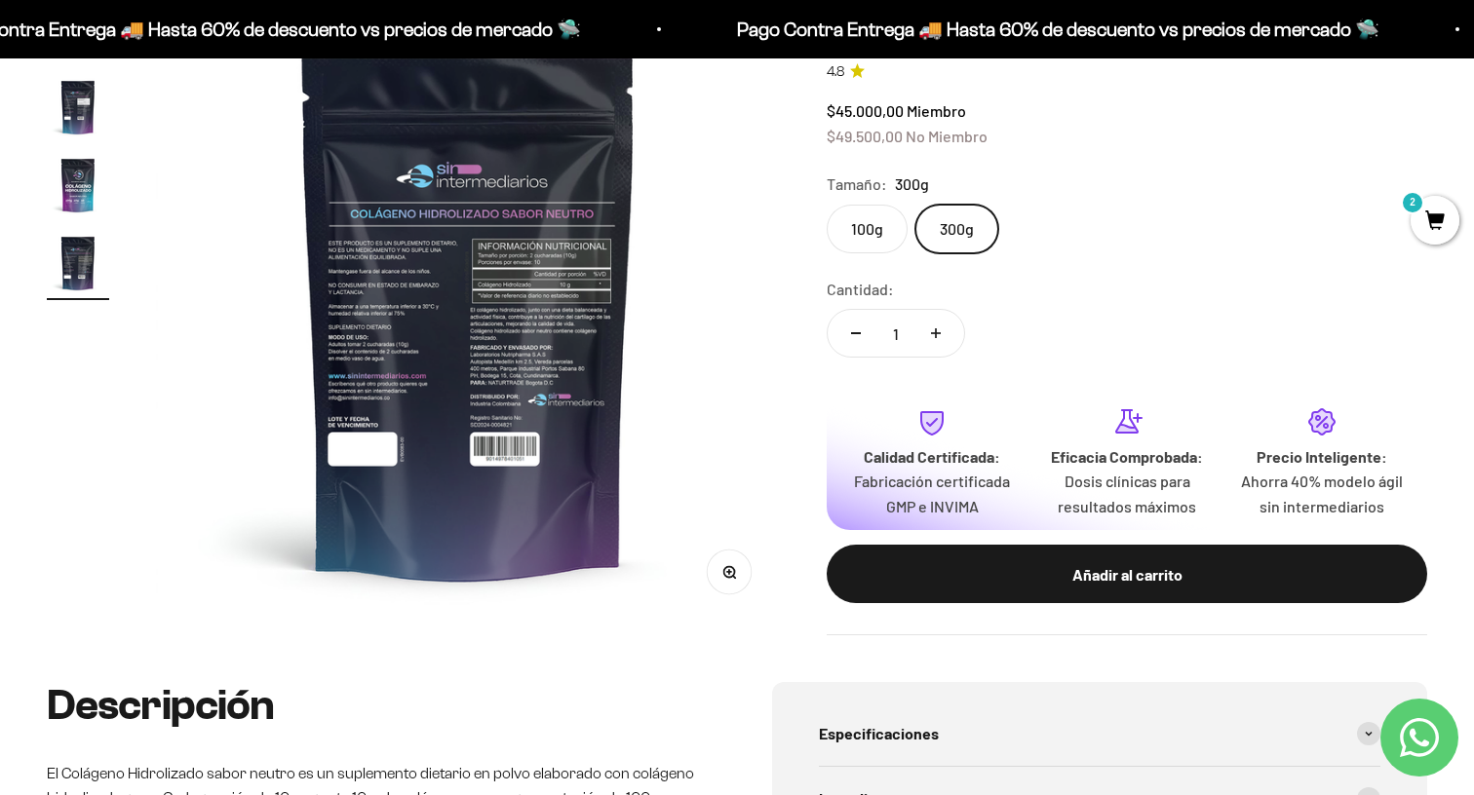
scroll to position [0, 0]
